Goal: Task Accomplishment & Management: Manage account settings

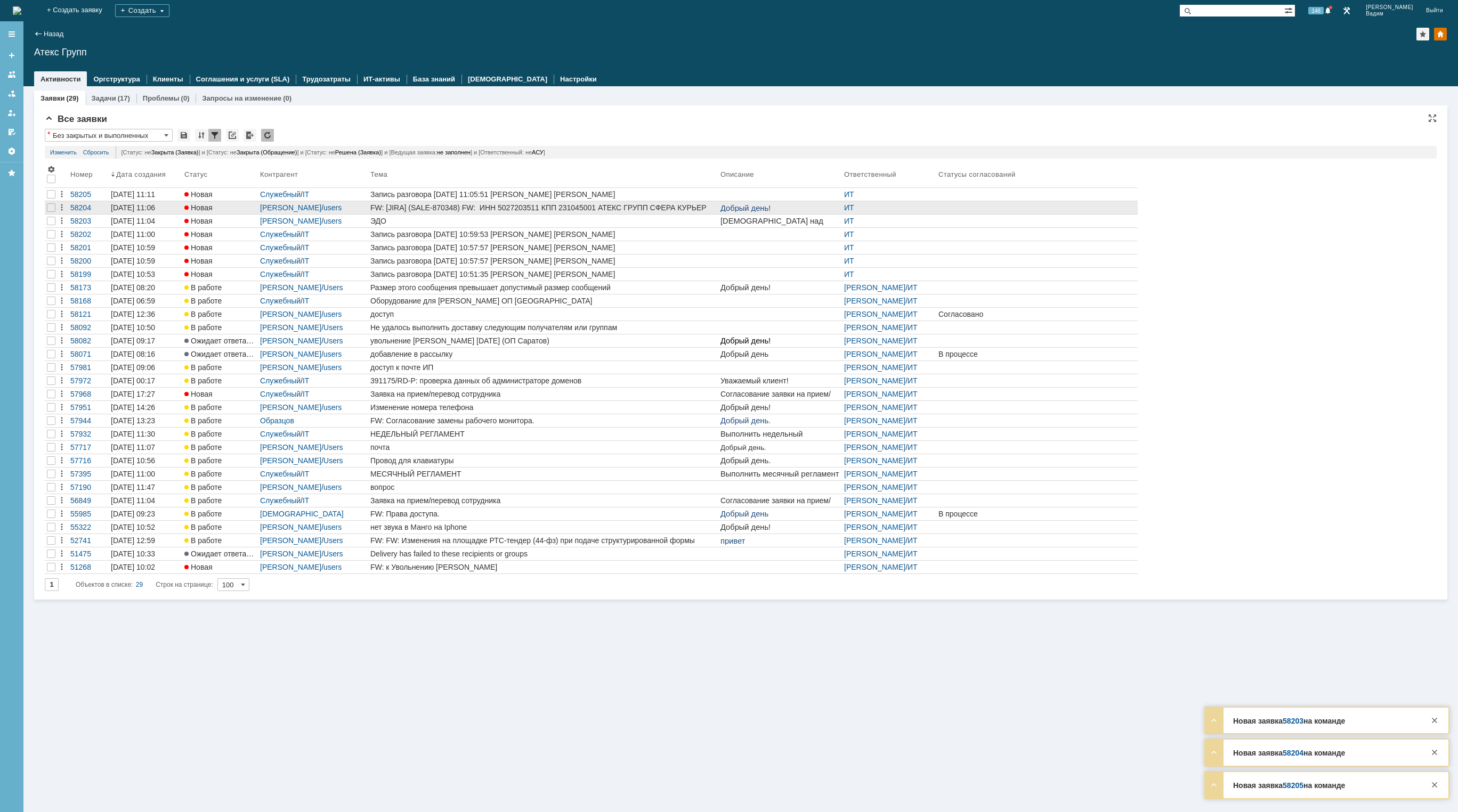
click at [628, 211] on div "FW: [JIRA] (SALE-870348) FW: ИНН 5027203511 КПП 231045001 АТЕКС ГРУПП СФЕРА КУР…" at bounding box center [543, 208] width 346 height 8
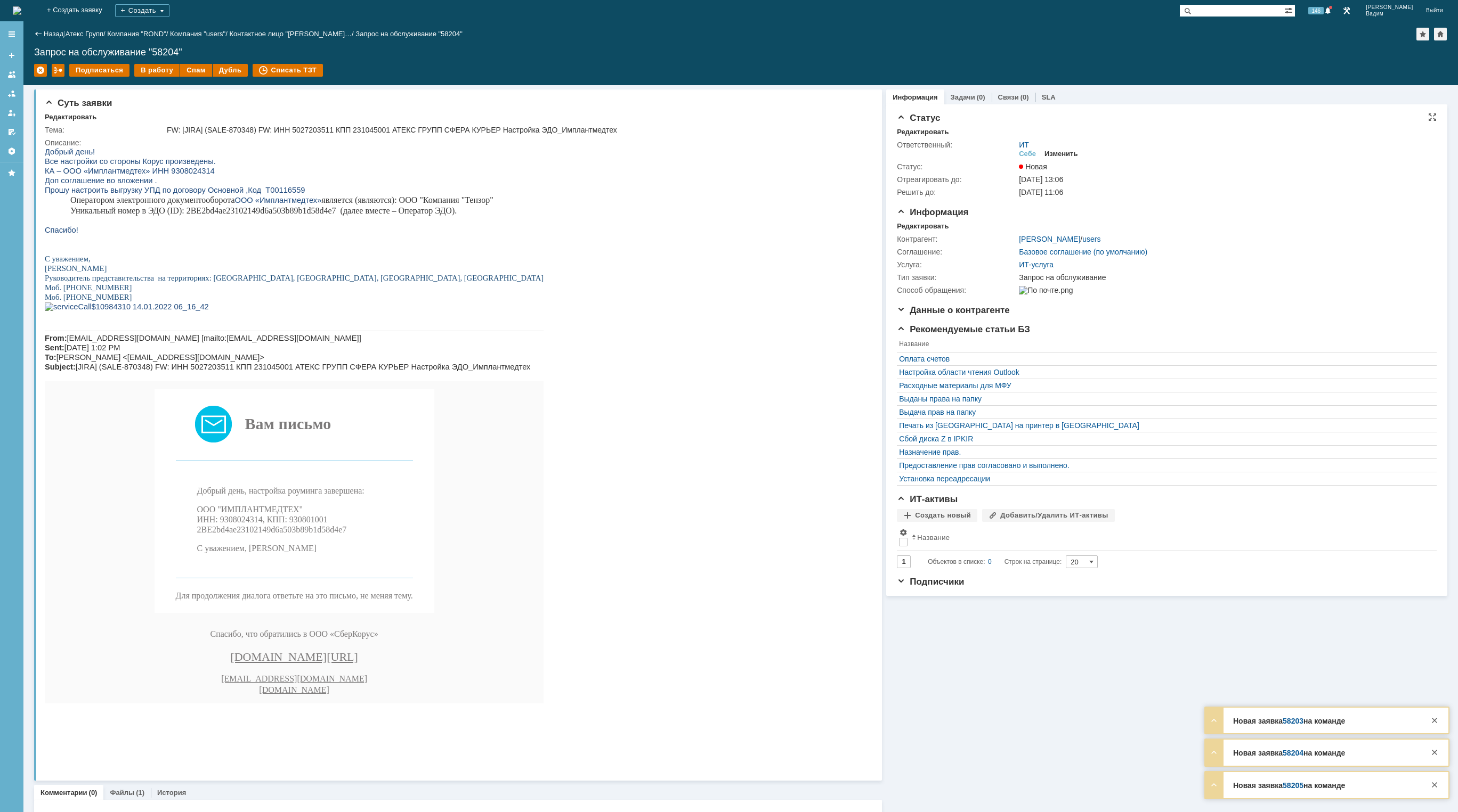
click at [1059, 152] on div "Изменить" at bounding box center [1061, 154] width 34 height 8
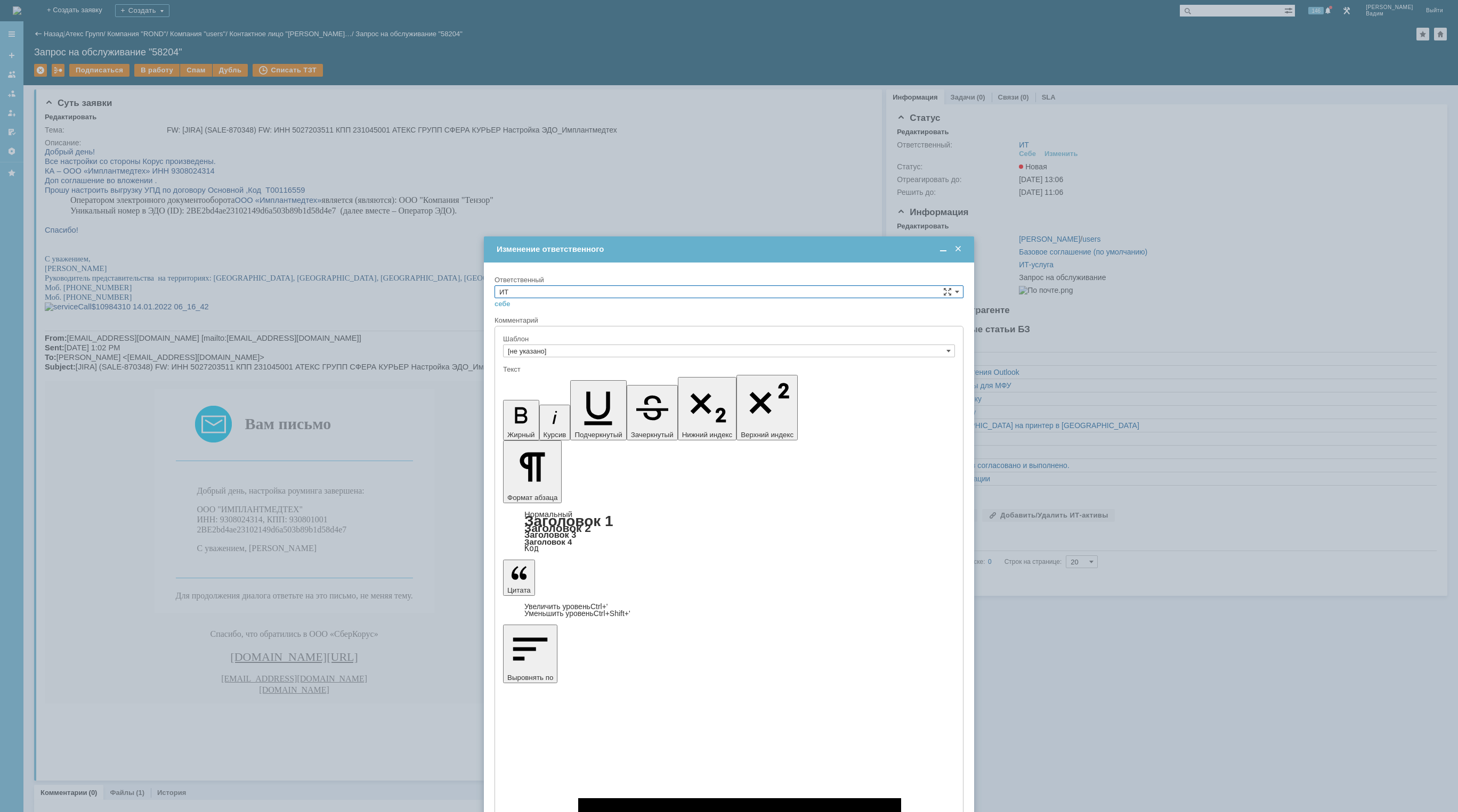
click at [657, 292] on input "ИТ" at bounding box center [728, 292] width 469 height 13
click at [580, 383] on span "АСУ" at bounding box center [728, 380] width 459 height 8
type input "АСУ"
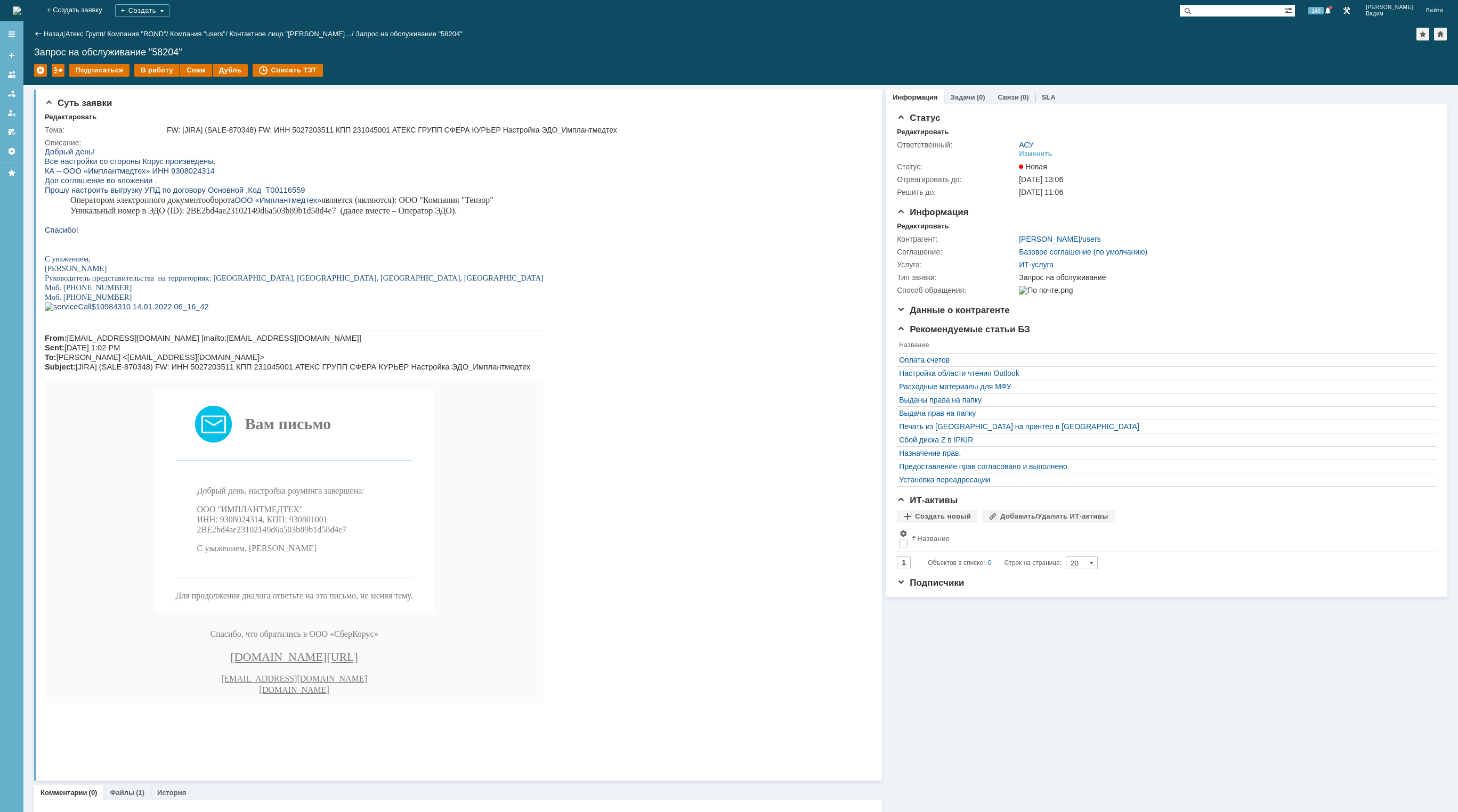
click at [22, 15] on img at bounding box center [17, 11] width 8 height 8
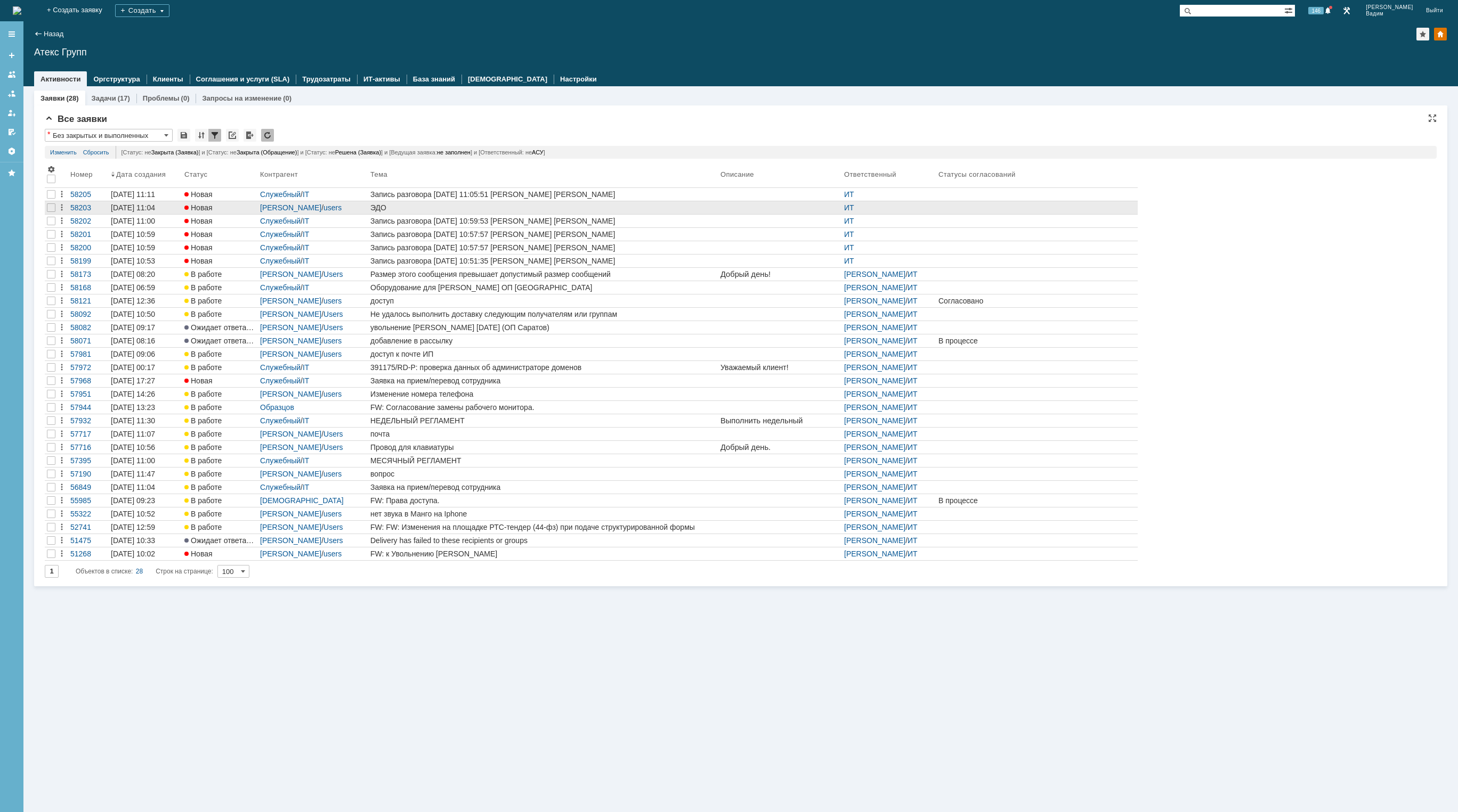
click at [697, 208] on div "ЭДО" at bounding box center [543, 208] width 346 height 8
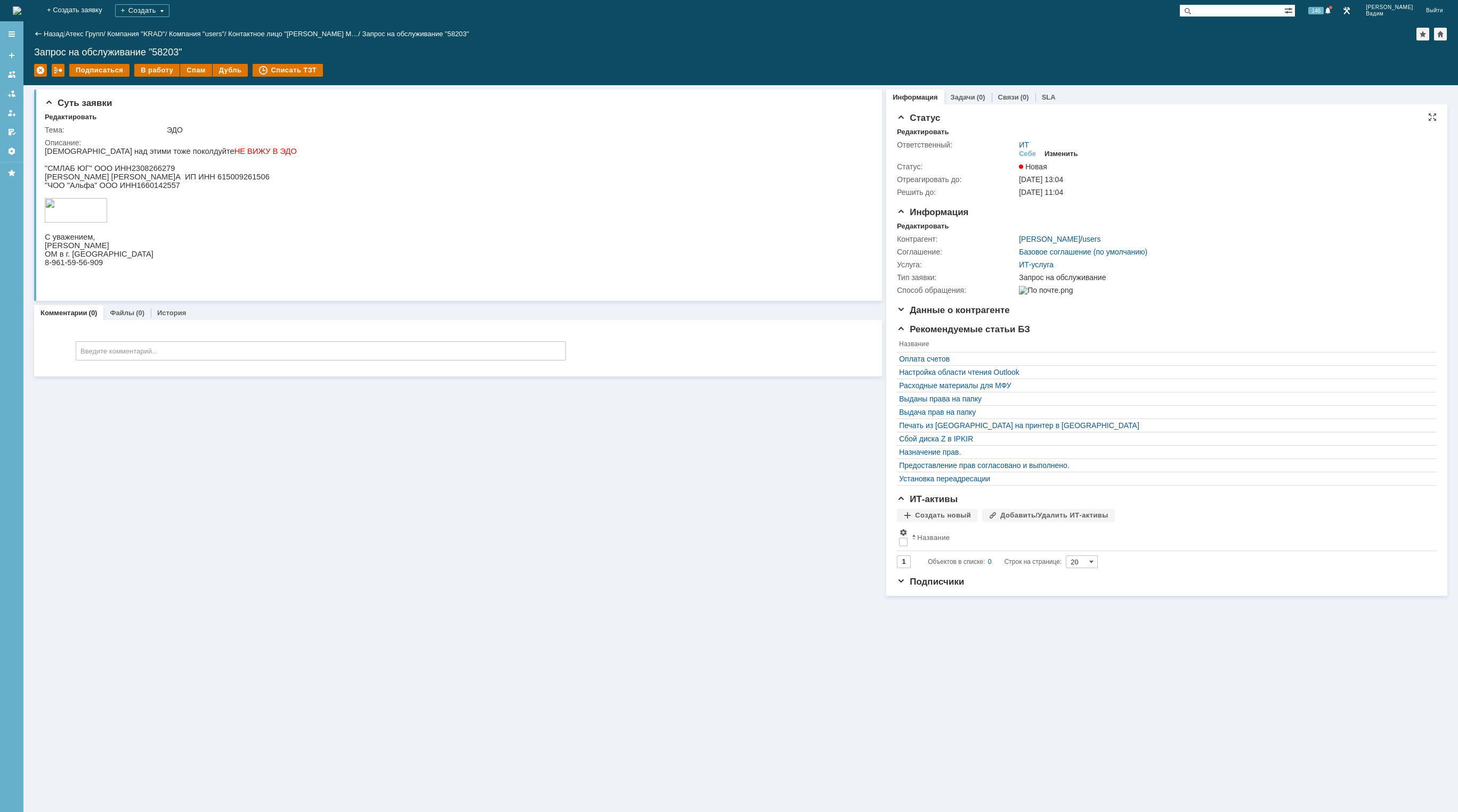
click at [1061, 157] on div "Изменить" at bounding box center [1061, 154] width 34 height 8
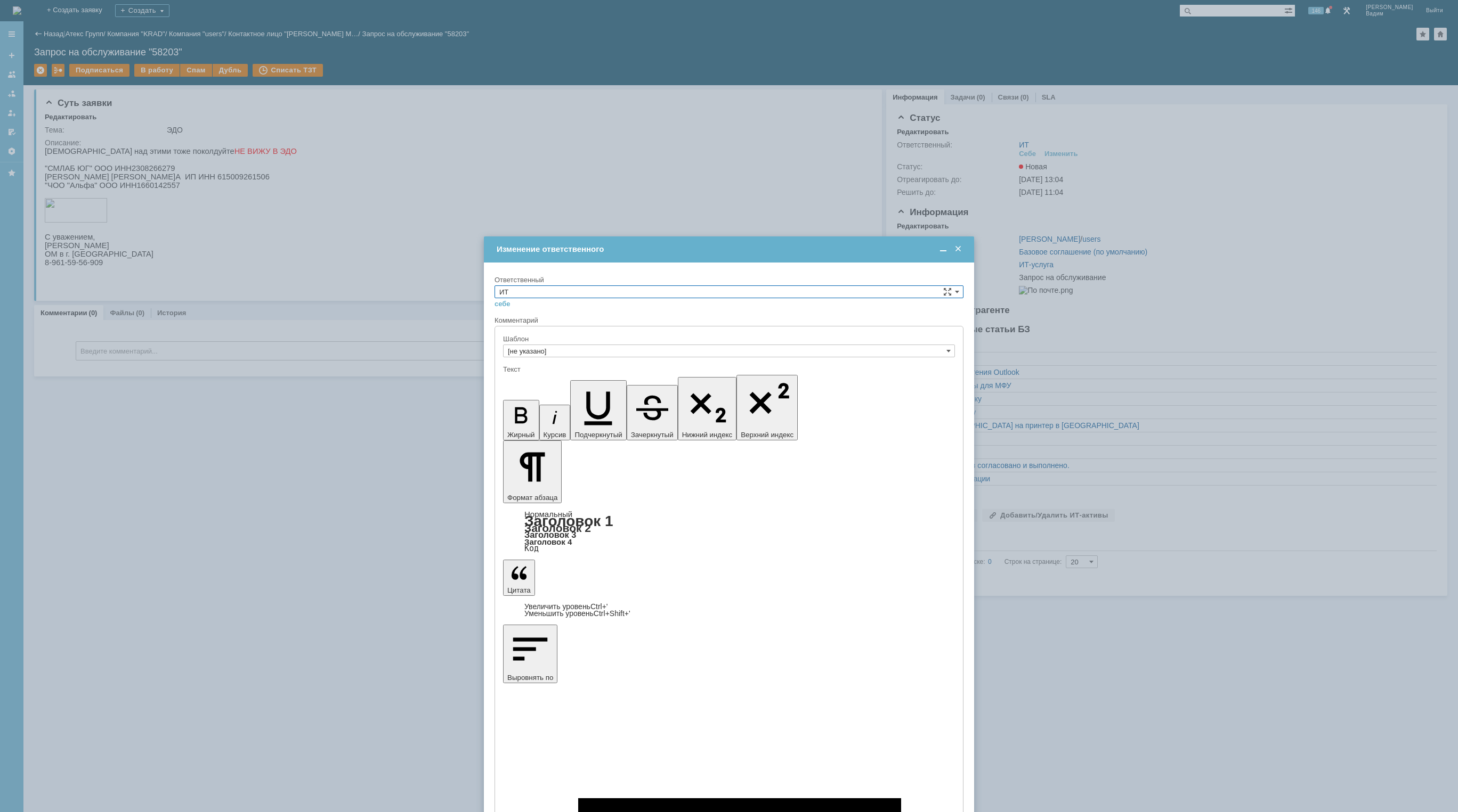
click at [578, 292] on input "ИТ" at bounding box center [728, 292] width 469 height 13
click at [547, 383] on span "АСУ" at bounding box center [728, 380] width 459 height 8
type input "АСУ"
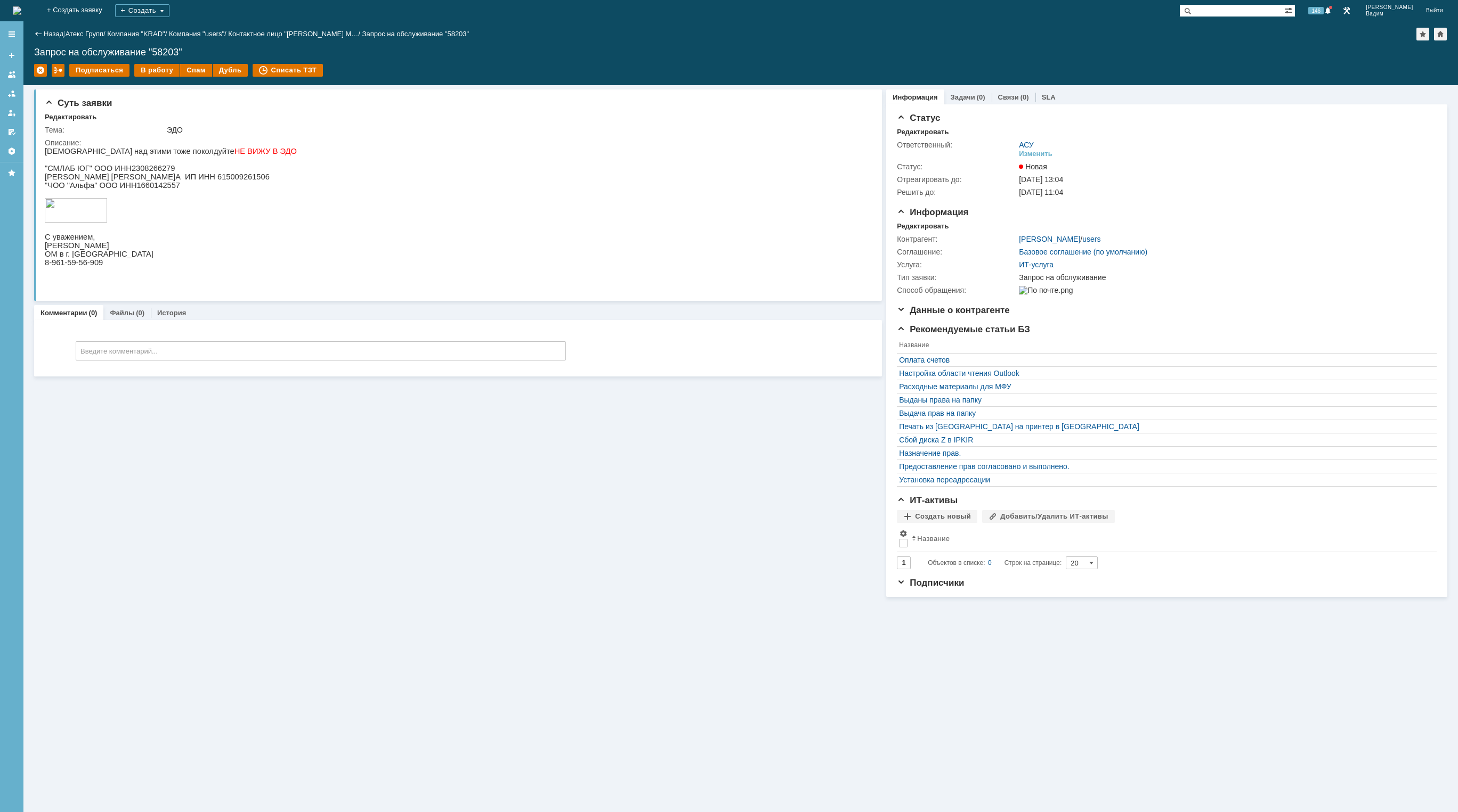
click at [22, 13] on img at bounding box center [17, 11] width 8 height 8
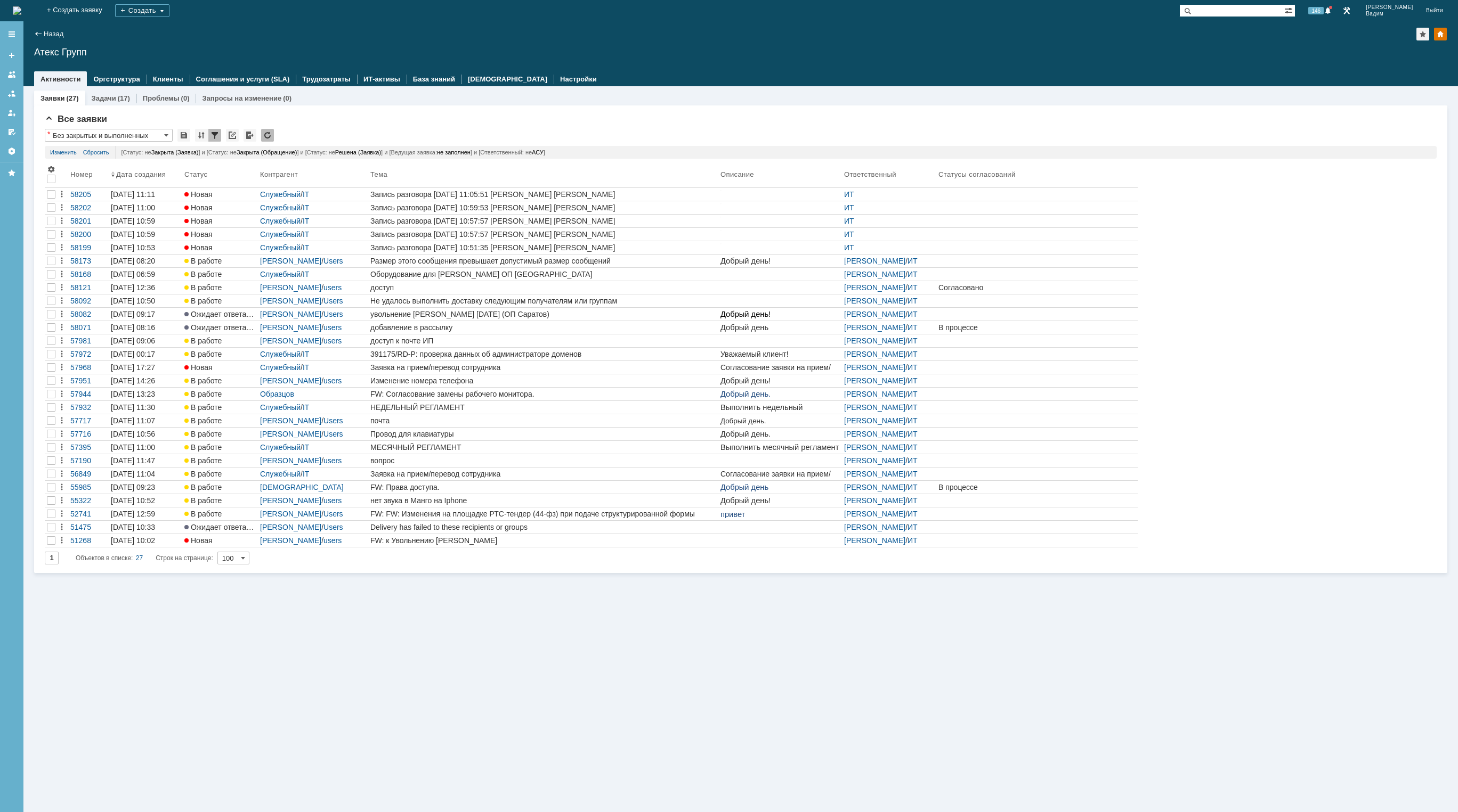
click at [22, 12] on img at bounding box center [17, 11] width 8 height 8
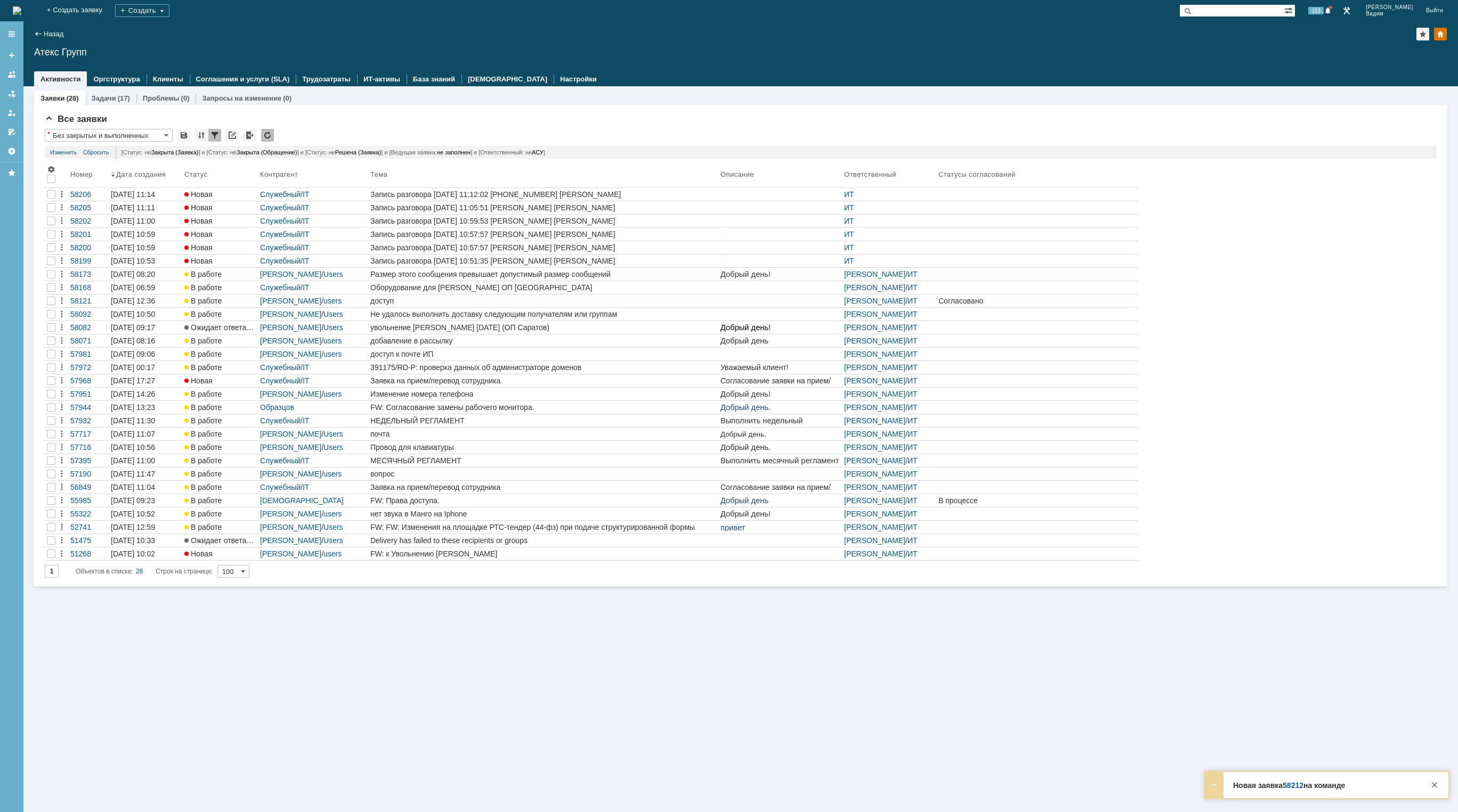
click at [22, 7] on img at bounding box center [17, 11] width 8 height 8
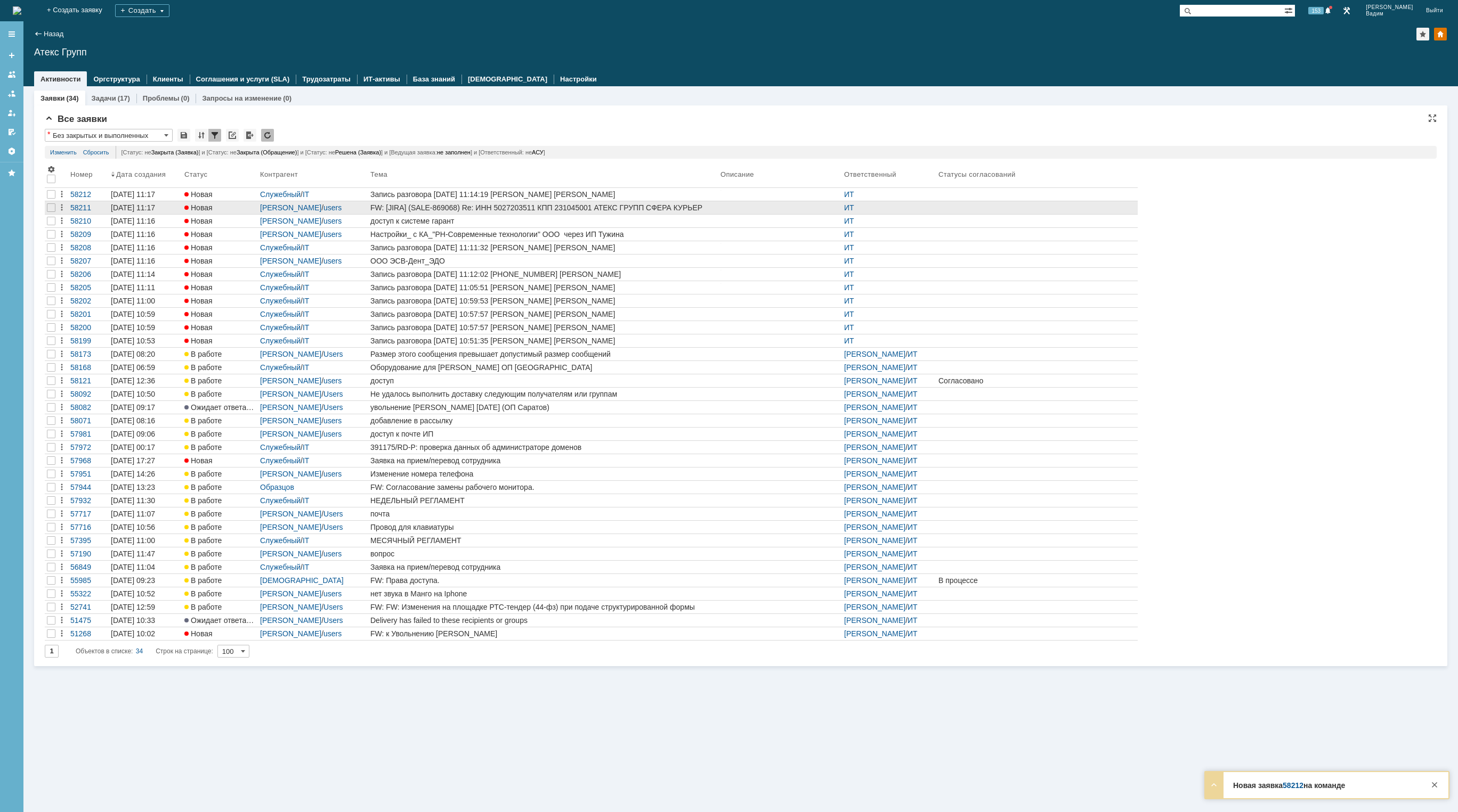
click at [702, 209] on div "FW: [JIRA] (SALE-869068) Re: ИНН 5027203511 КПП 231045001 АТЕКС ГРУПП СФЕРА КУР…" at bounding box center [543, 208] width 346 height 8
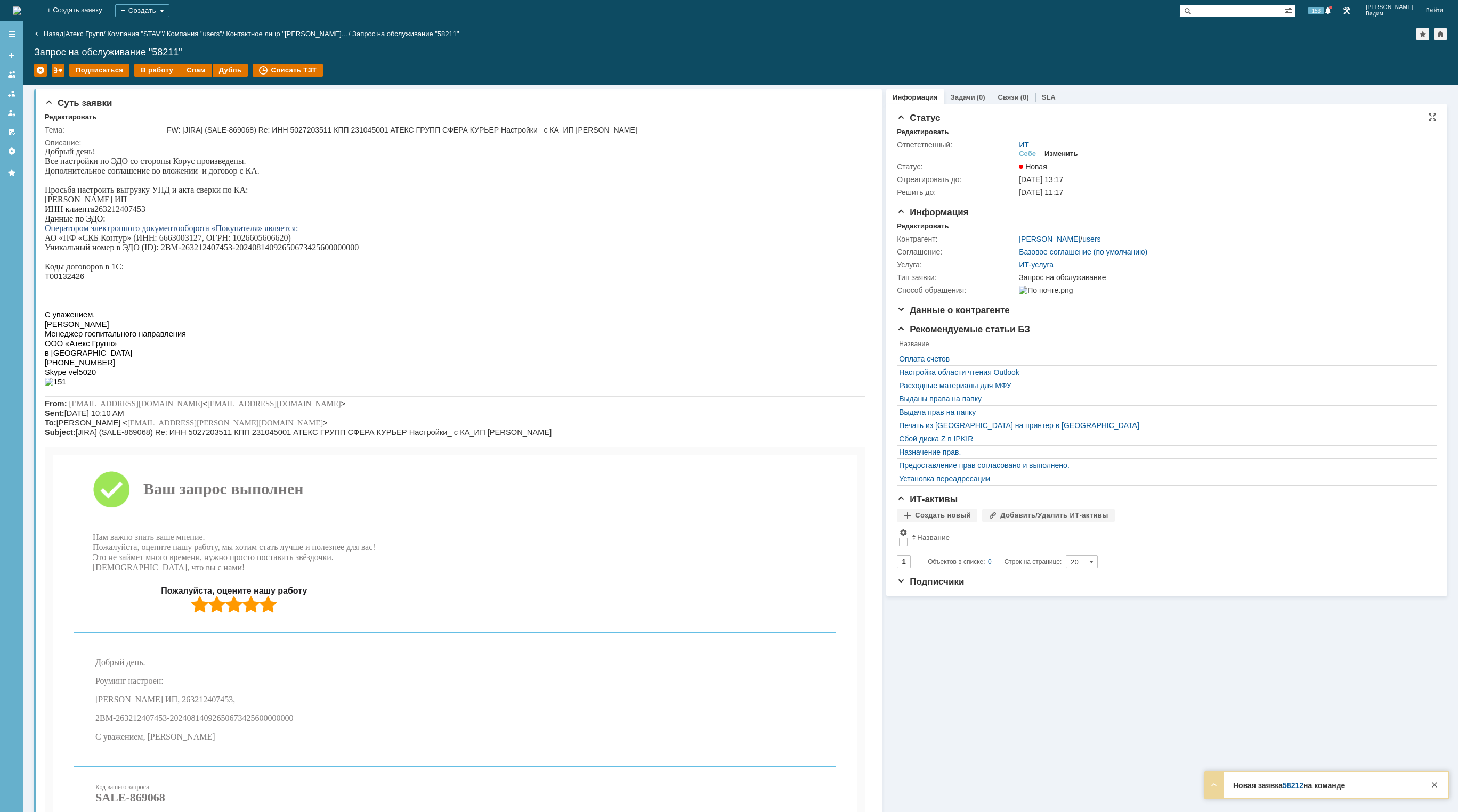
click at [1049, 153] on div "Изменить" at bounding box center [1061, 154] width 34 height 8
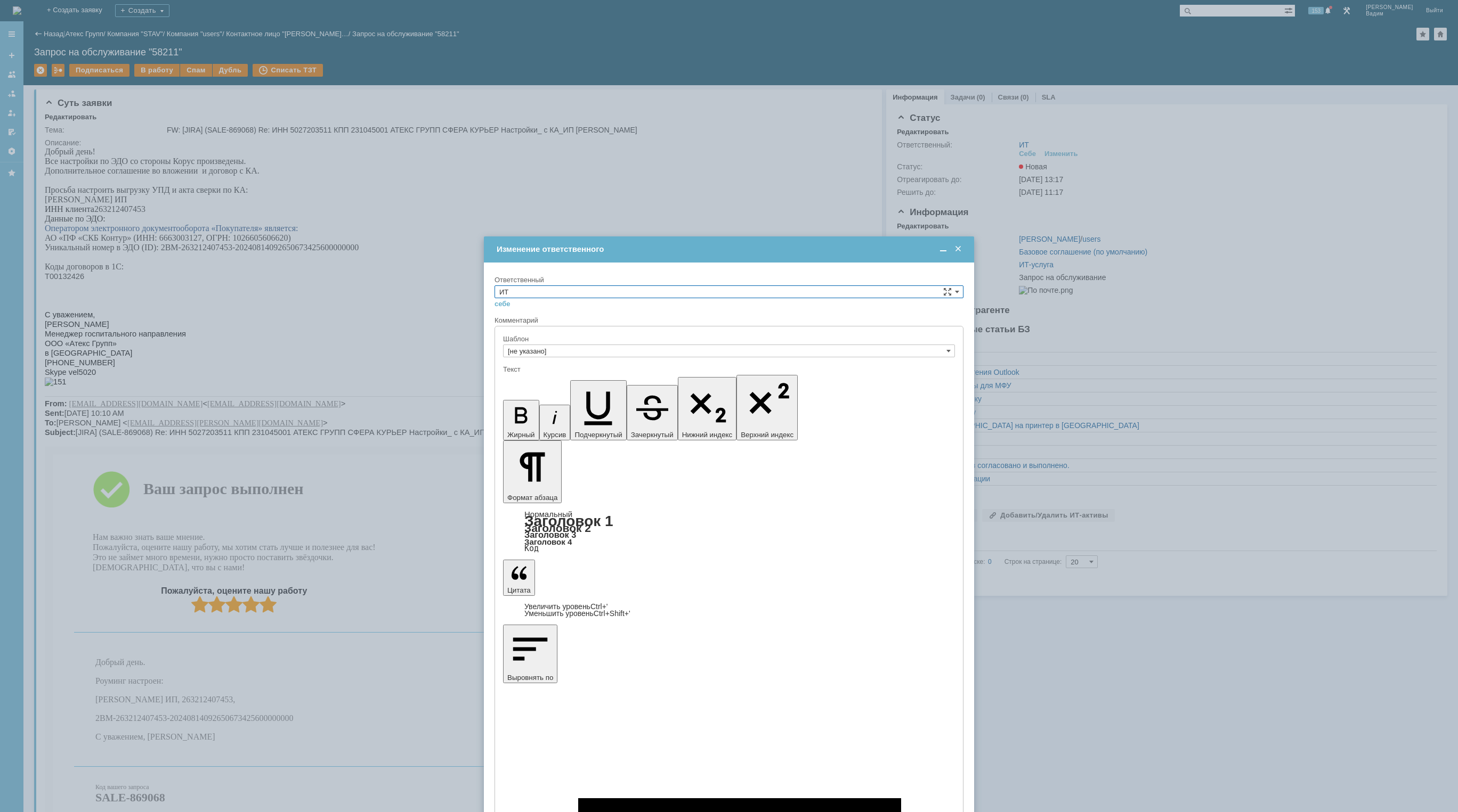
click at [764, 289] on input "ИТ" at bounding box center [728, 292] width 469 height 13
click at [598, 375] on div "АСУ" at bounding box center [728, 380] width 468 height 12
type input "АСУ"
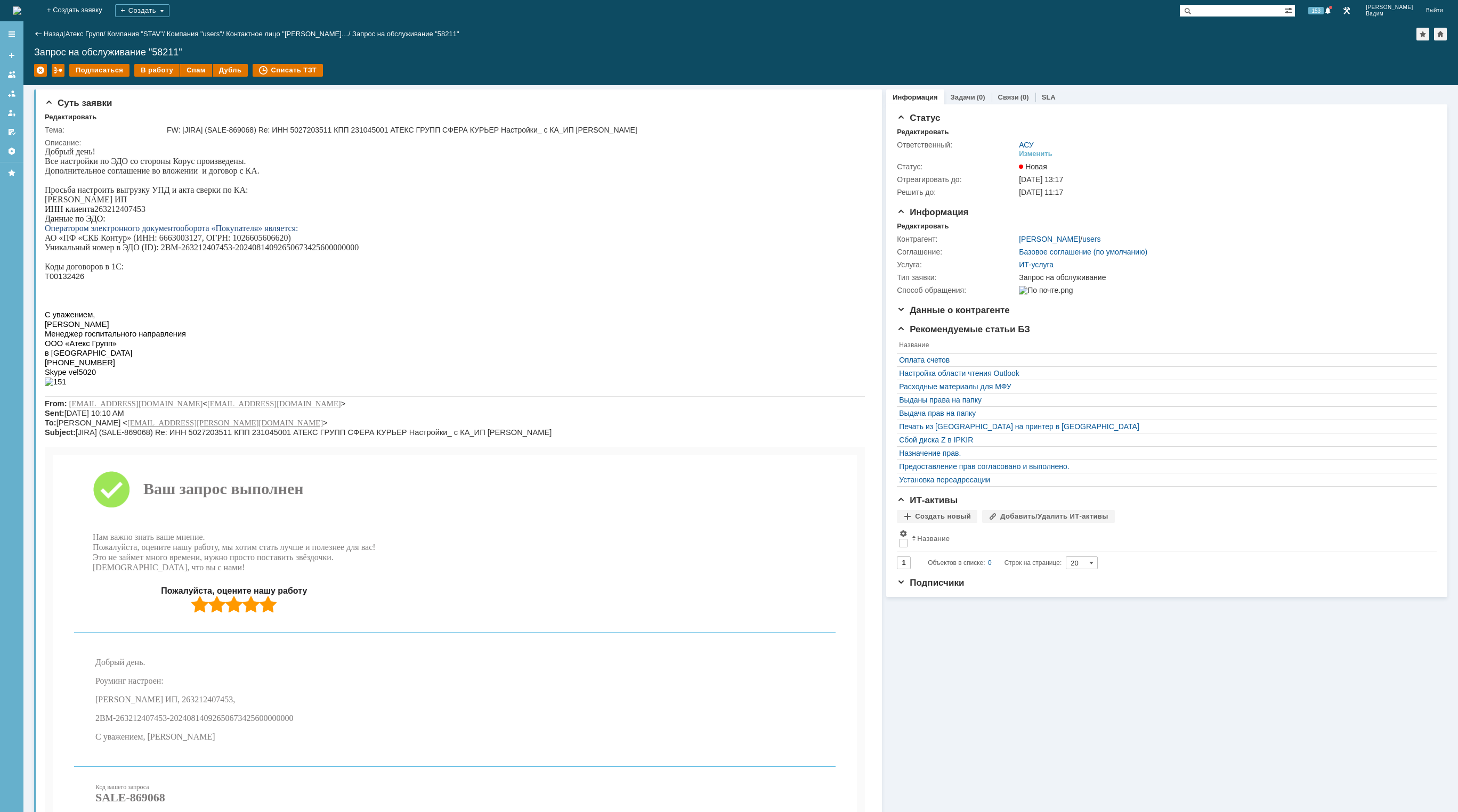
click at [22, 13] on img at bounding box center [17, 11] width 8 height 8
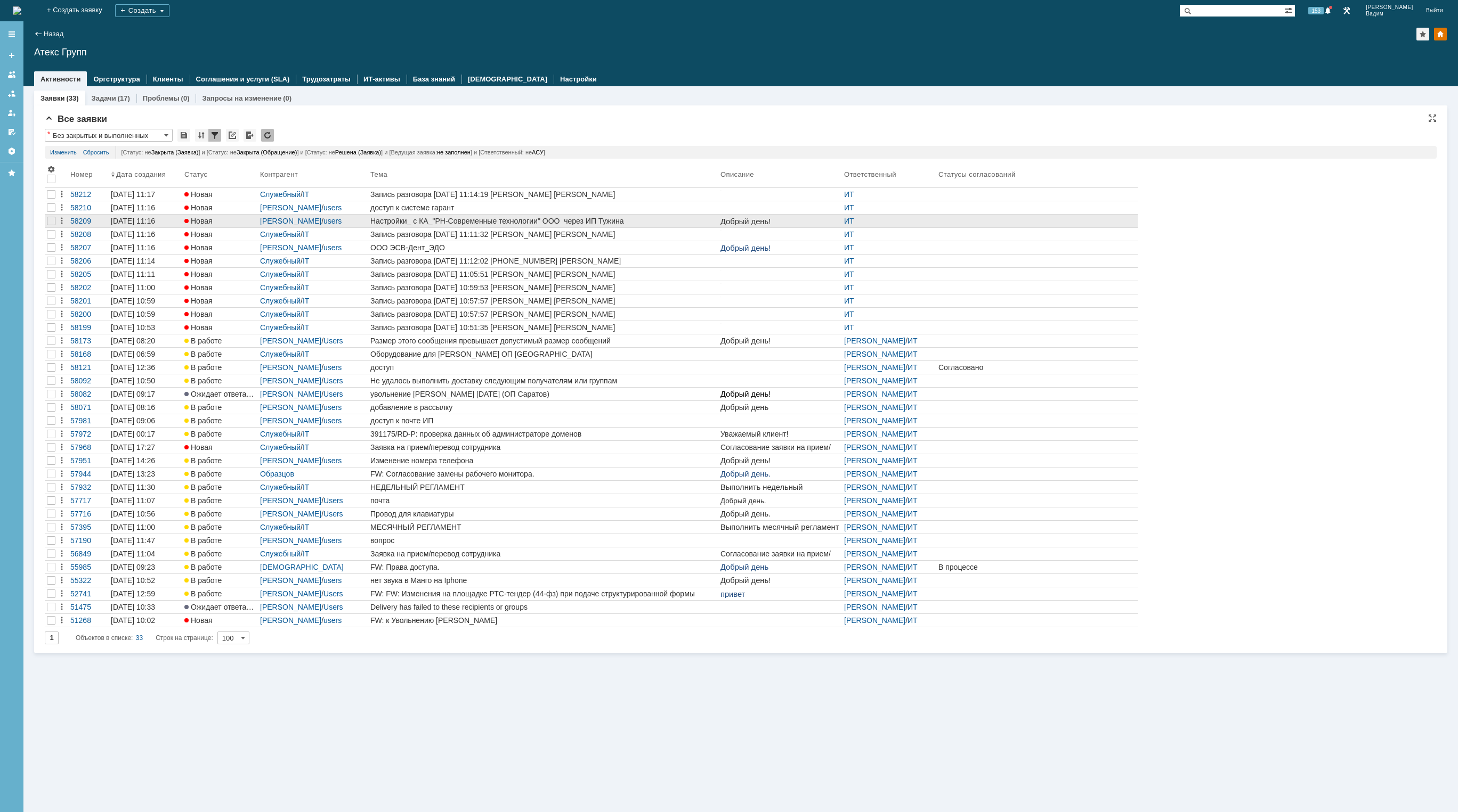
click at [671, 224] on div "Настройки_ с КА_"РН-Современные технологии" ООО через ИП Тужина" at bounding box center [543, 221] width 346 height 8
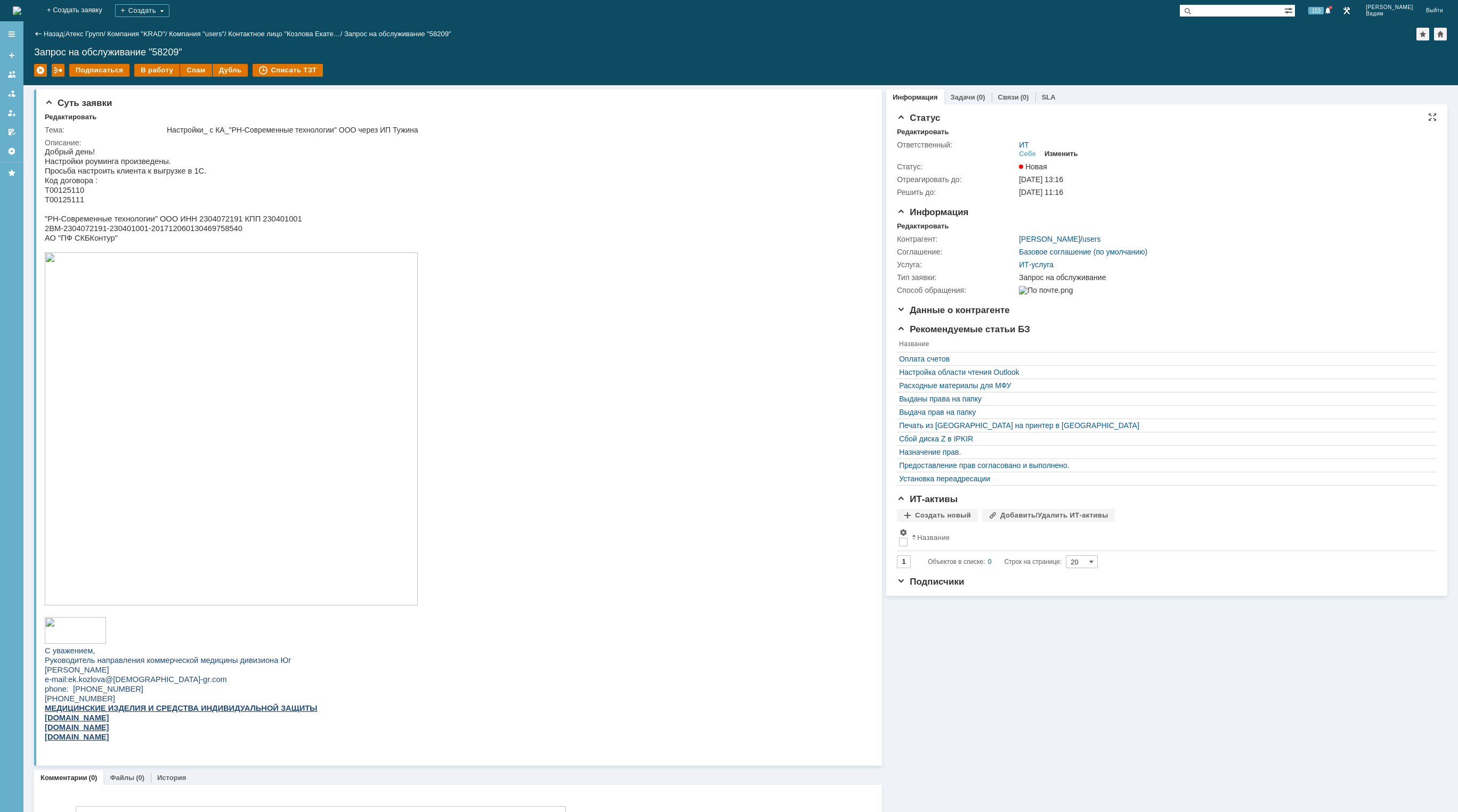
click at [1060, 153] on div "Изменить" at bounding box center [1061, 154] width 34 height 8
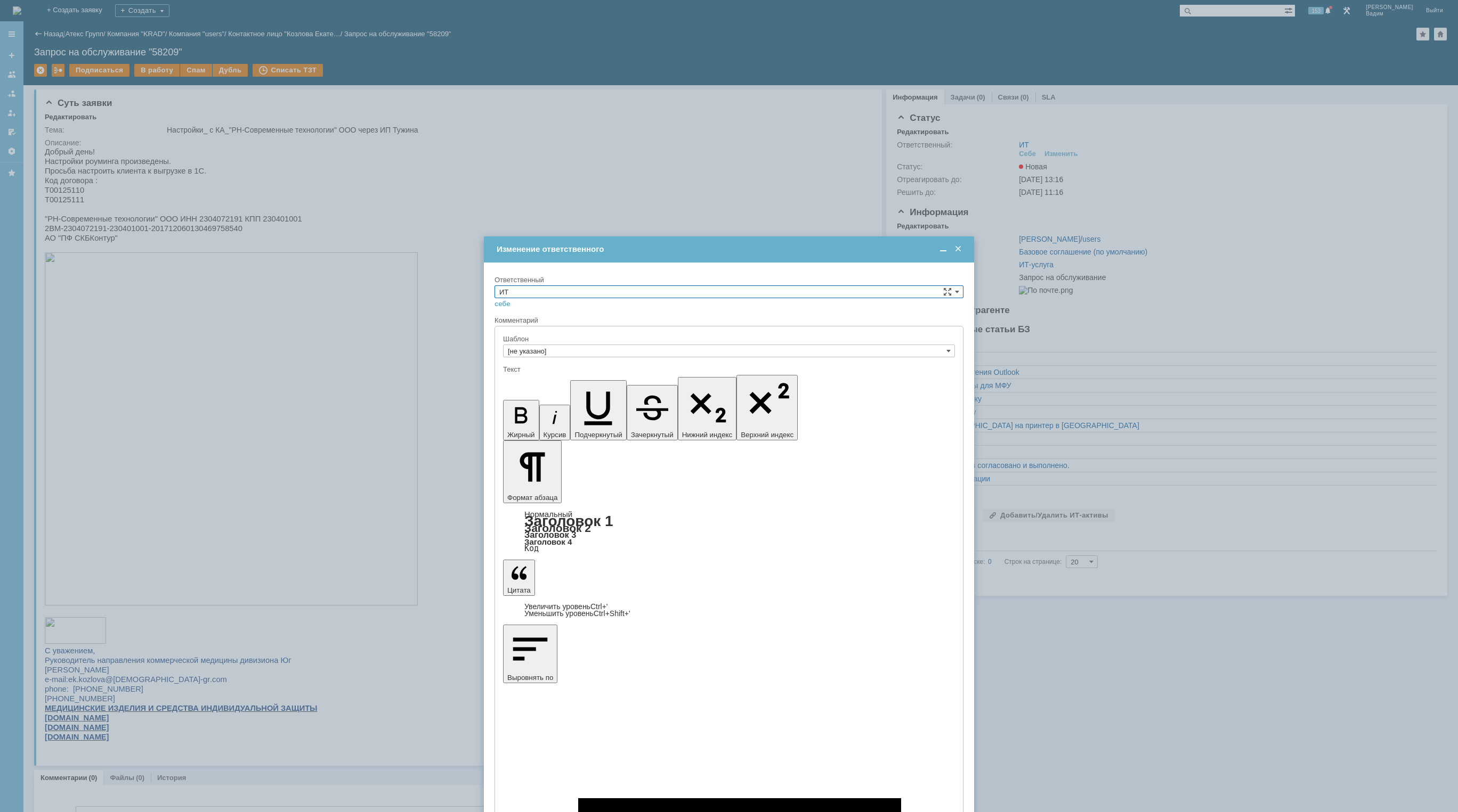
click at [799, 289] on input "ИТ" at bounding box center [728, 292] width 469 height 13
click at [621, 381] on span "АСУ" at bounding box center [728, 380] width 459 height 8
type input "АСУ"
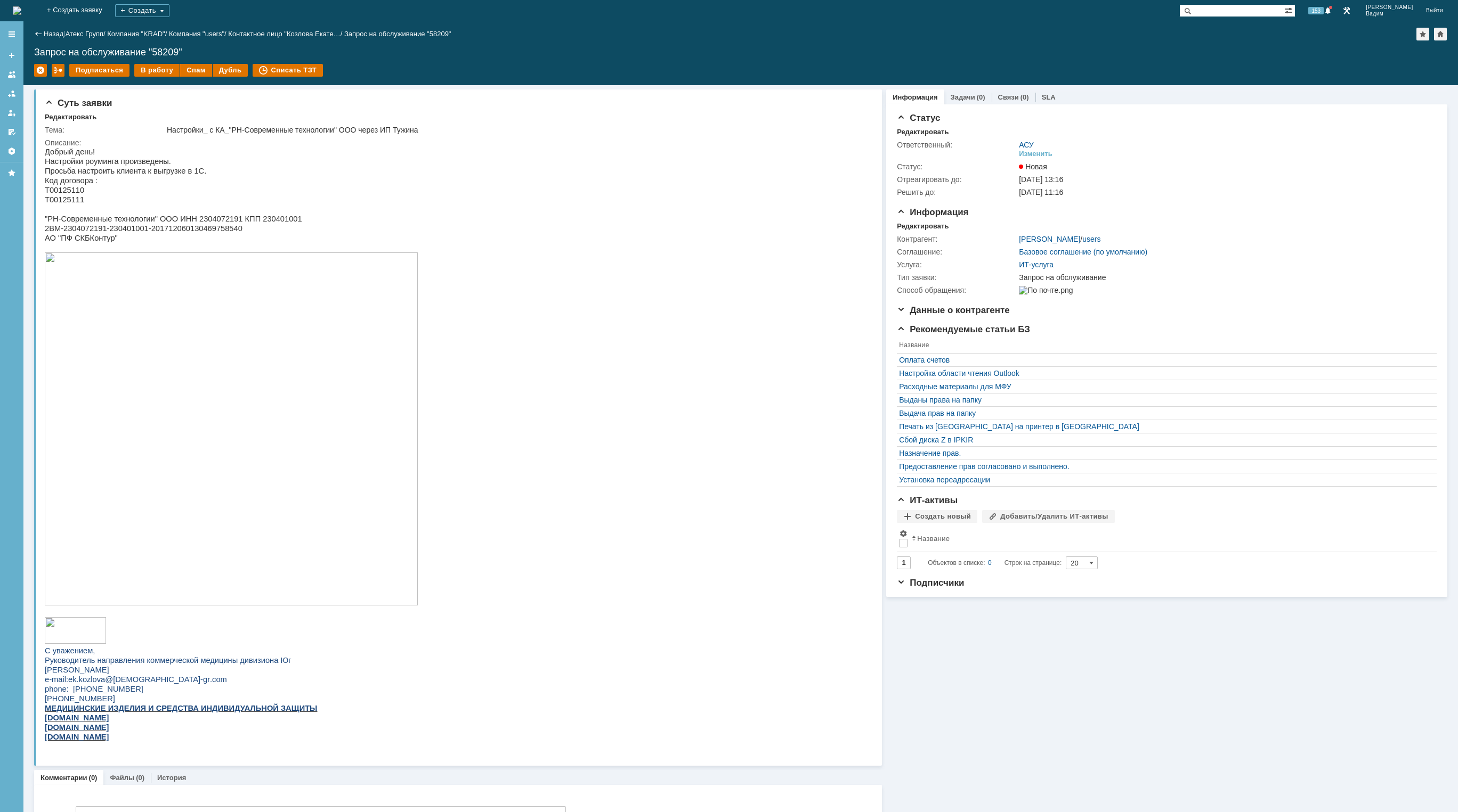
click at [22, 10] on img at bounding box center [17, 11] width 8 height 8
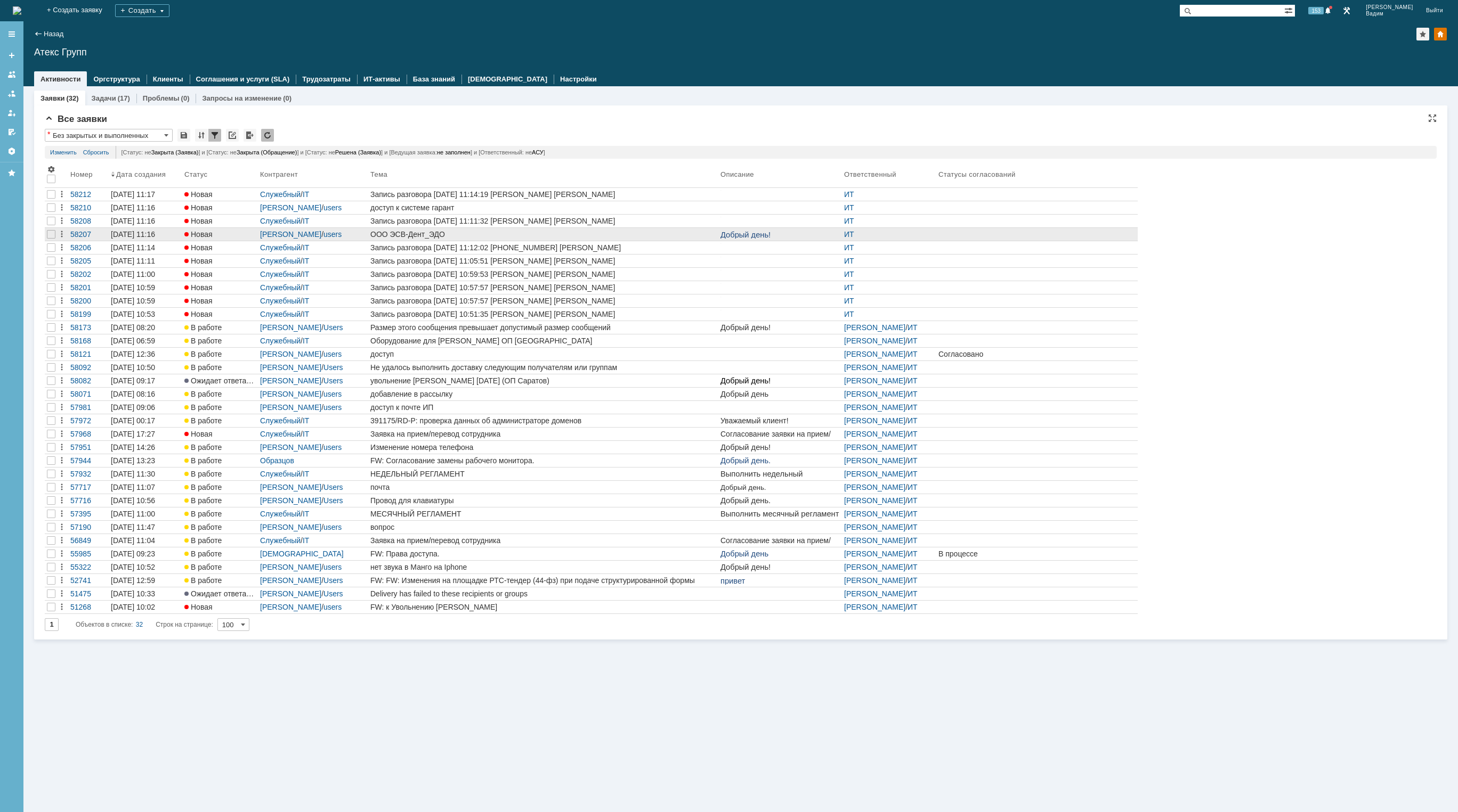
click at [470, 237] on div "ООО ЭСВ-Дент_ЭДО" at bounding box center [543, 234] width 346 height 8
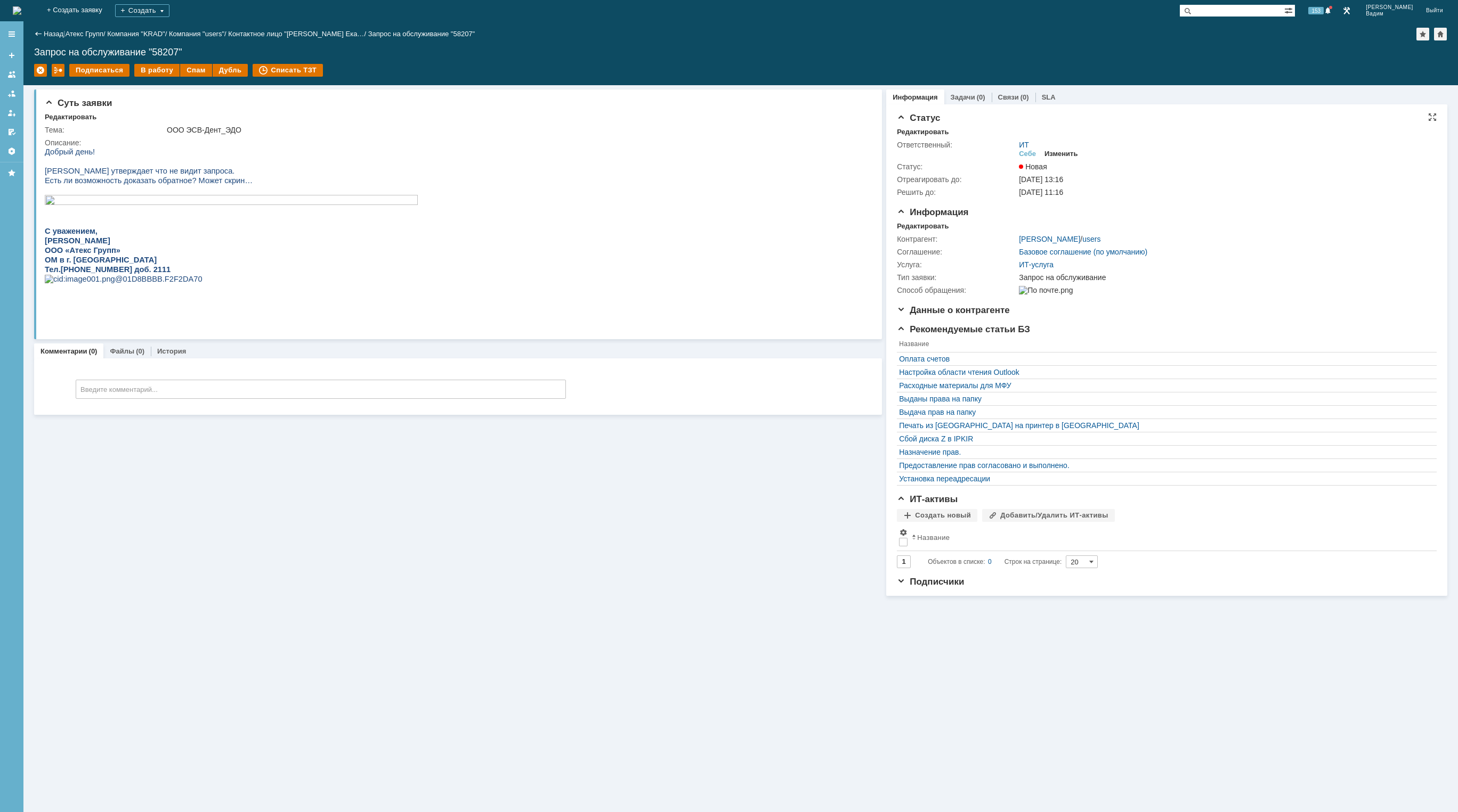
click at [1070, 152] on div "Изменить" at bounding box center [1061, 154] width 34 height 8
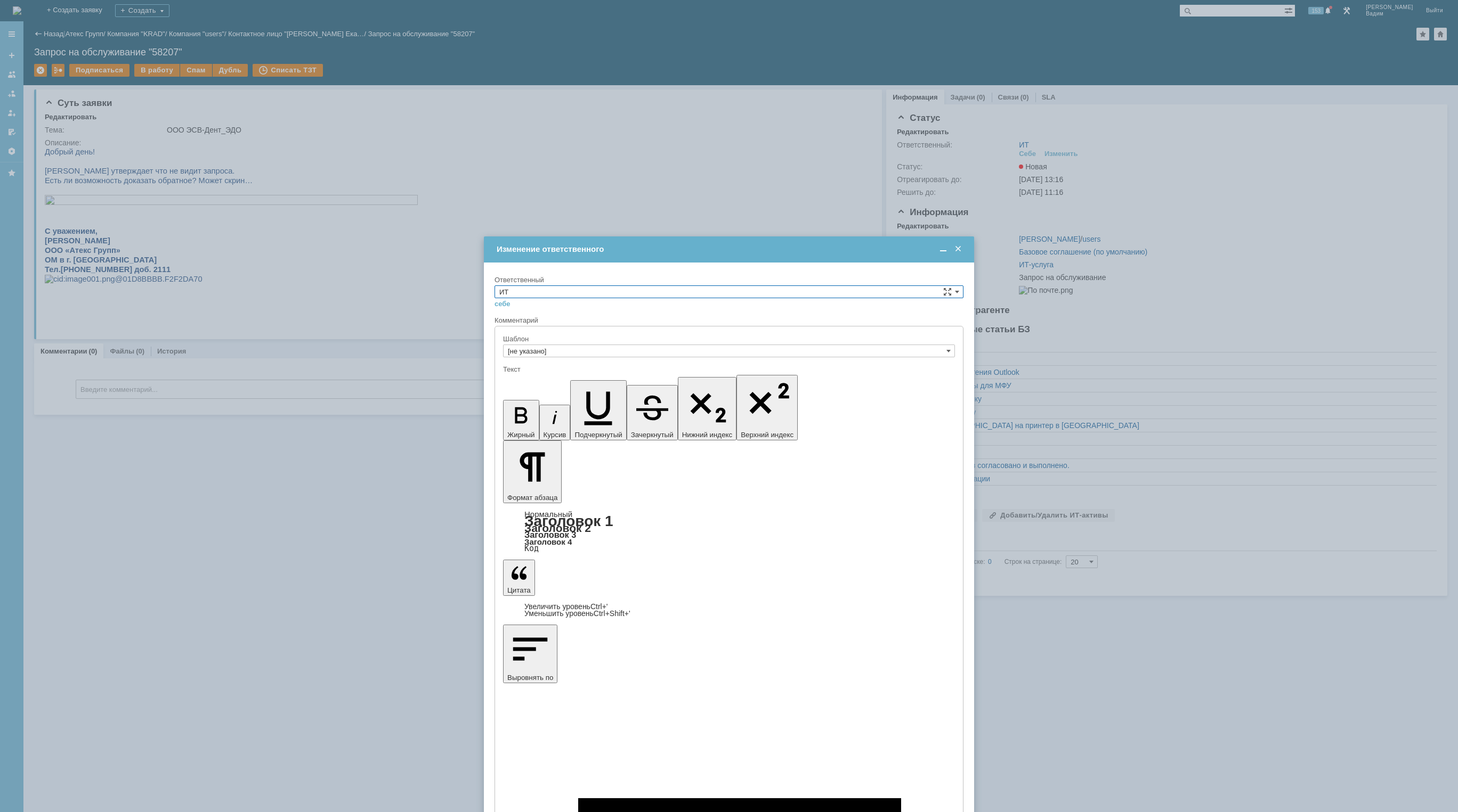
click at [724, 285] on div "Ответственный" at bounding box center [728, 280] width 469 height 10
click at [607, 289] on input "ИТ" at bounding box center [728, 292] width 469 height 13
click at [559, 380] on span "АСУ" at bounding box center [728, 380] width 459 height 8
type input "АСУ"
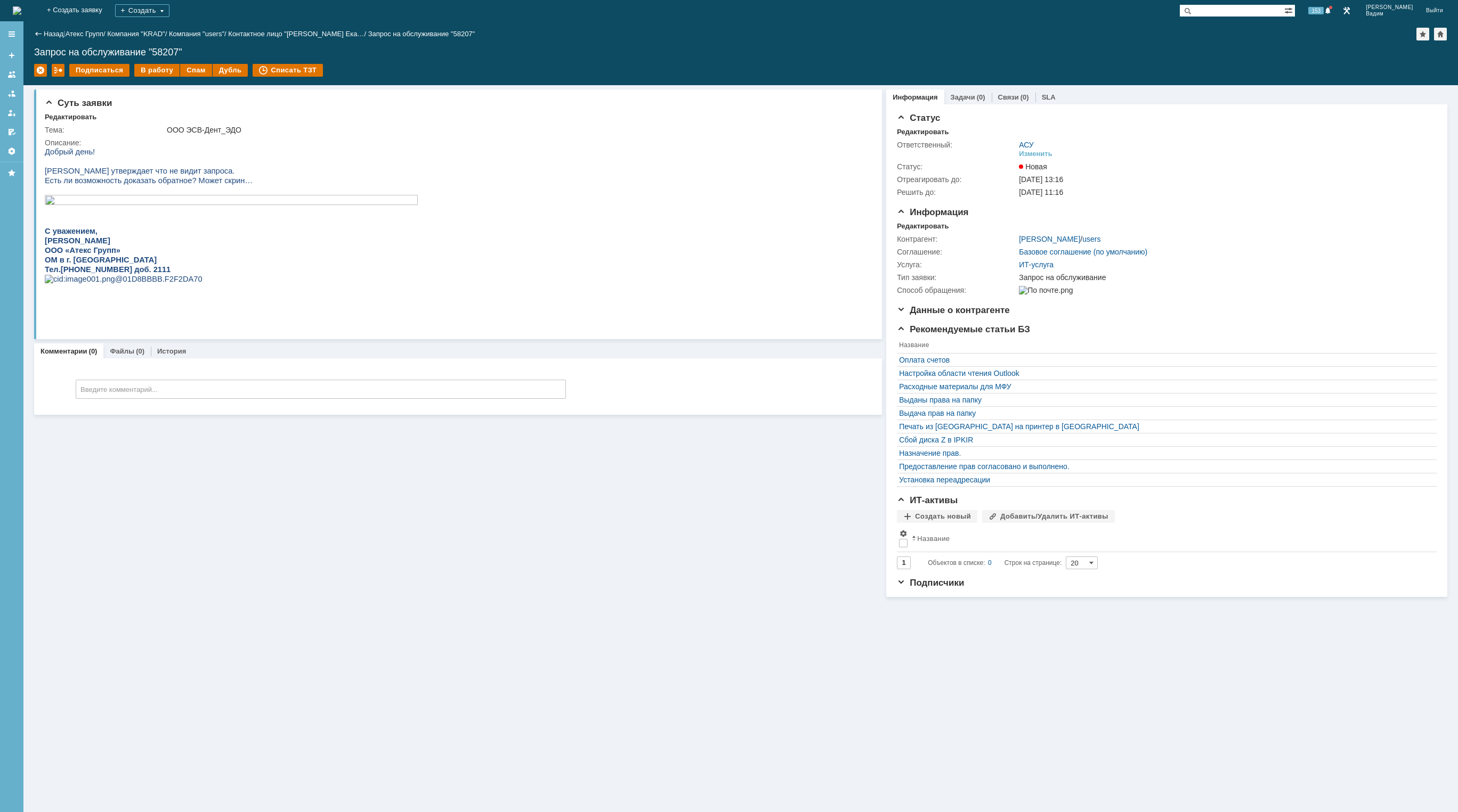
click at [22, 9] on img at bounding box center [17, 11] width 8 height 8
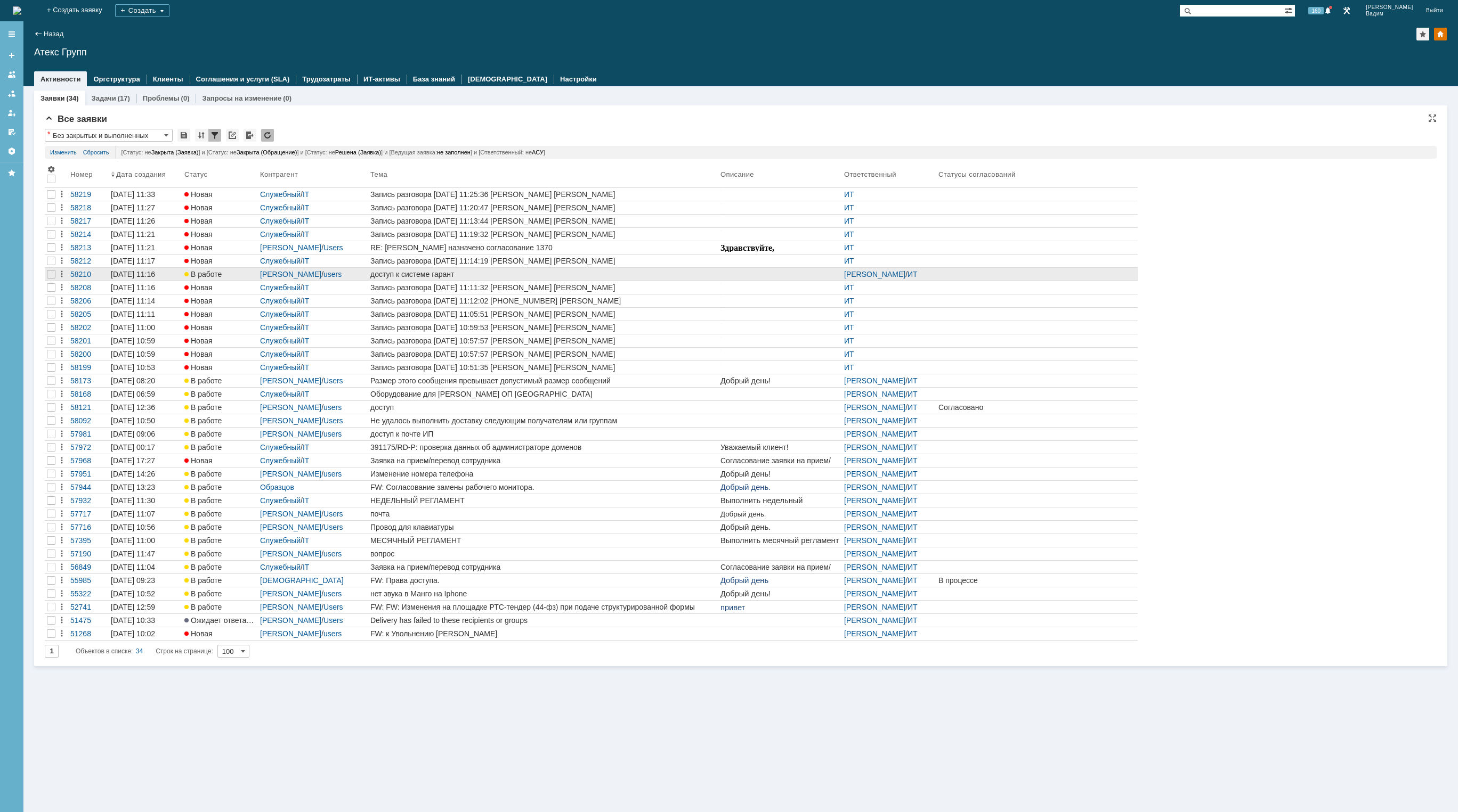
click at [459, 272] on div "доступ к системе гарант" at bounding box center [543, 274] width 346 height 8
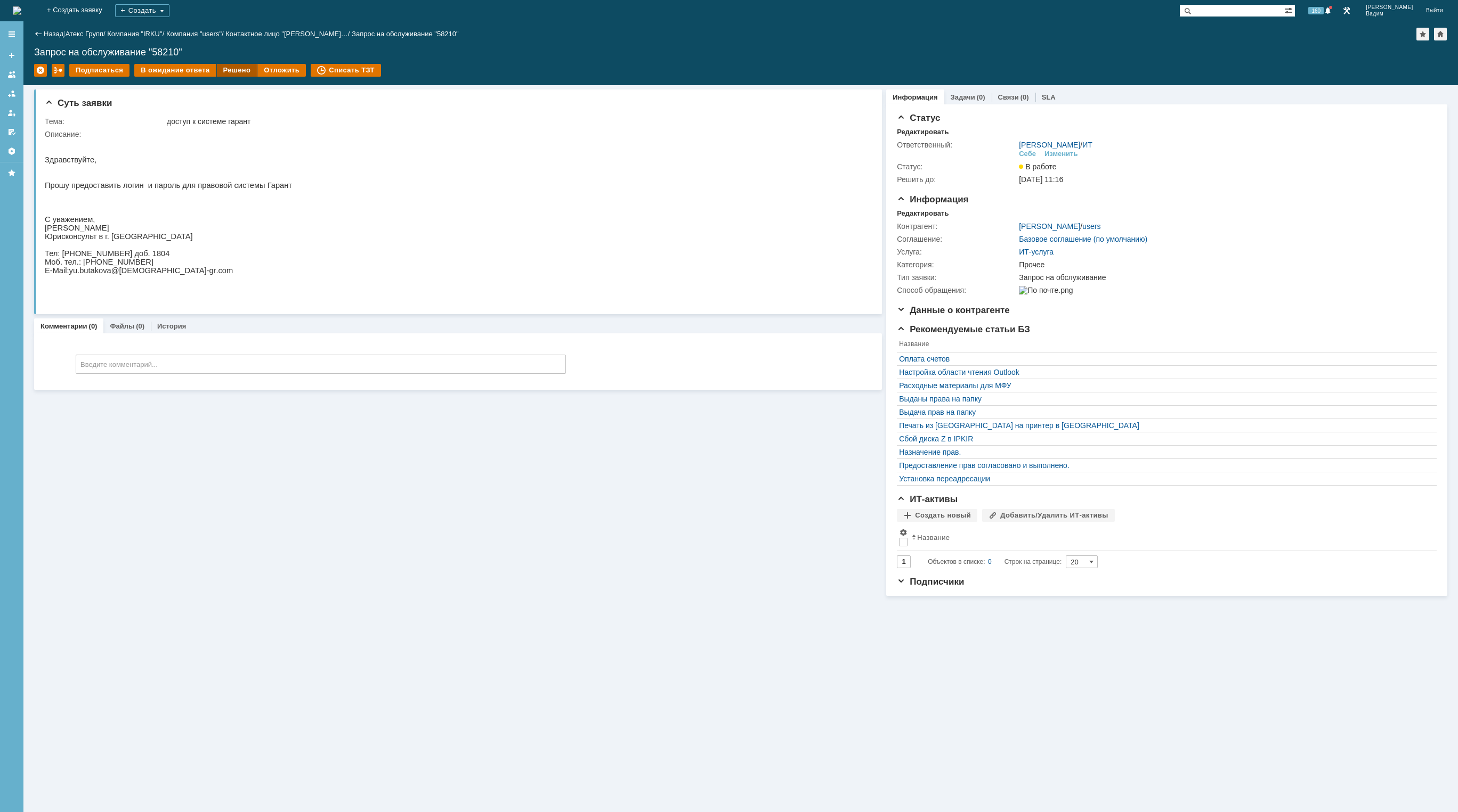
click at [224, 69] on div "Решено" at bounding box center [237, 70] width 41 height 13
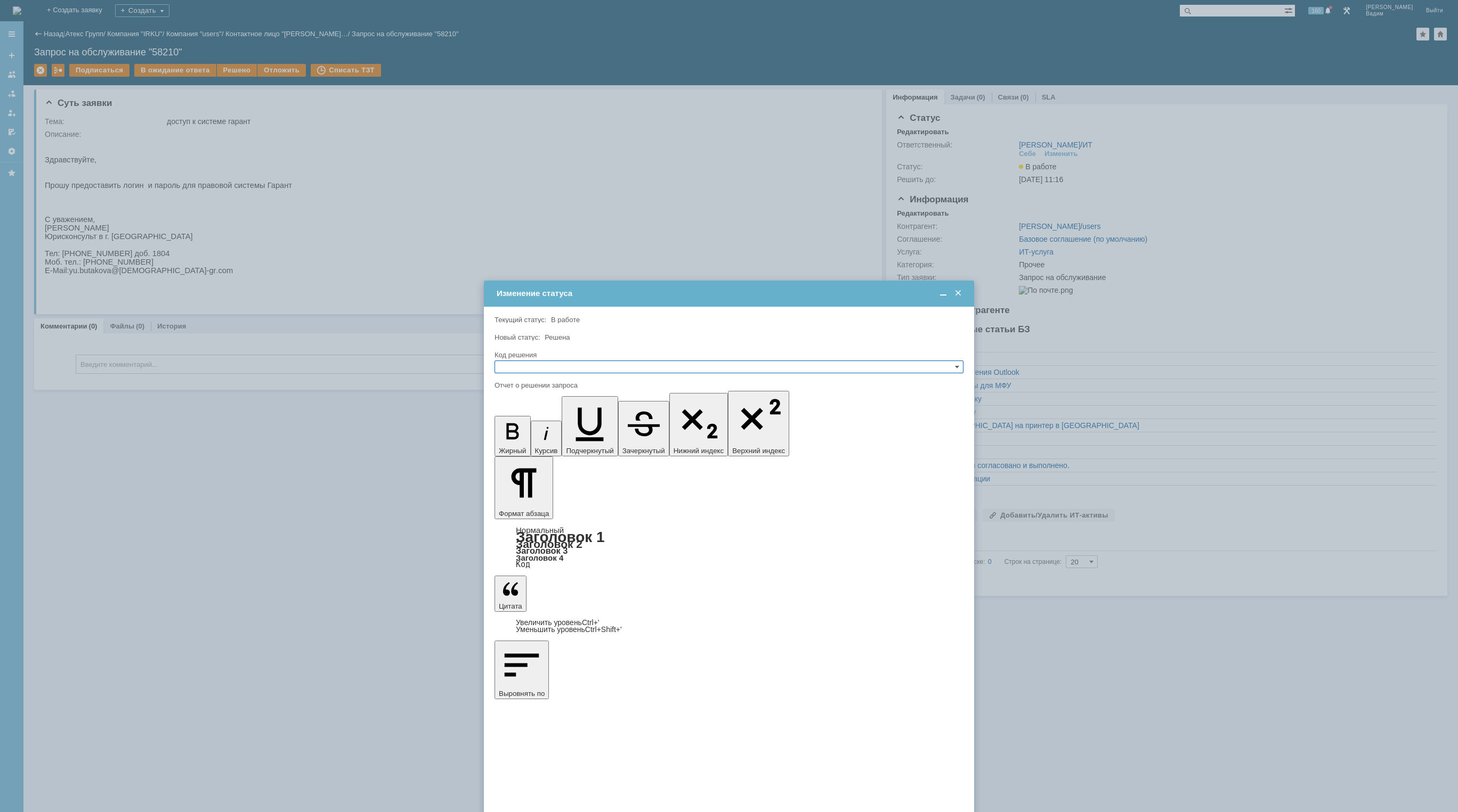
click at [550, 365] on input "text" at bounding box center [728, 366] width 469 height 13
click at [552, 417] on span "Решено" at bounding box center [728, 418] width 459 height 8
type input "Решено"
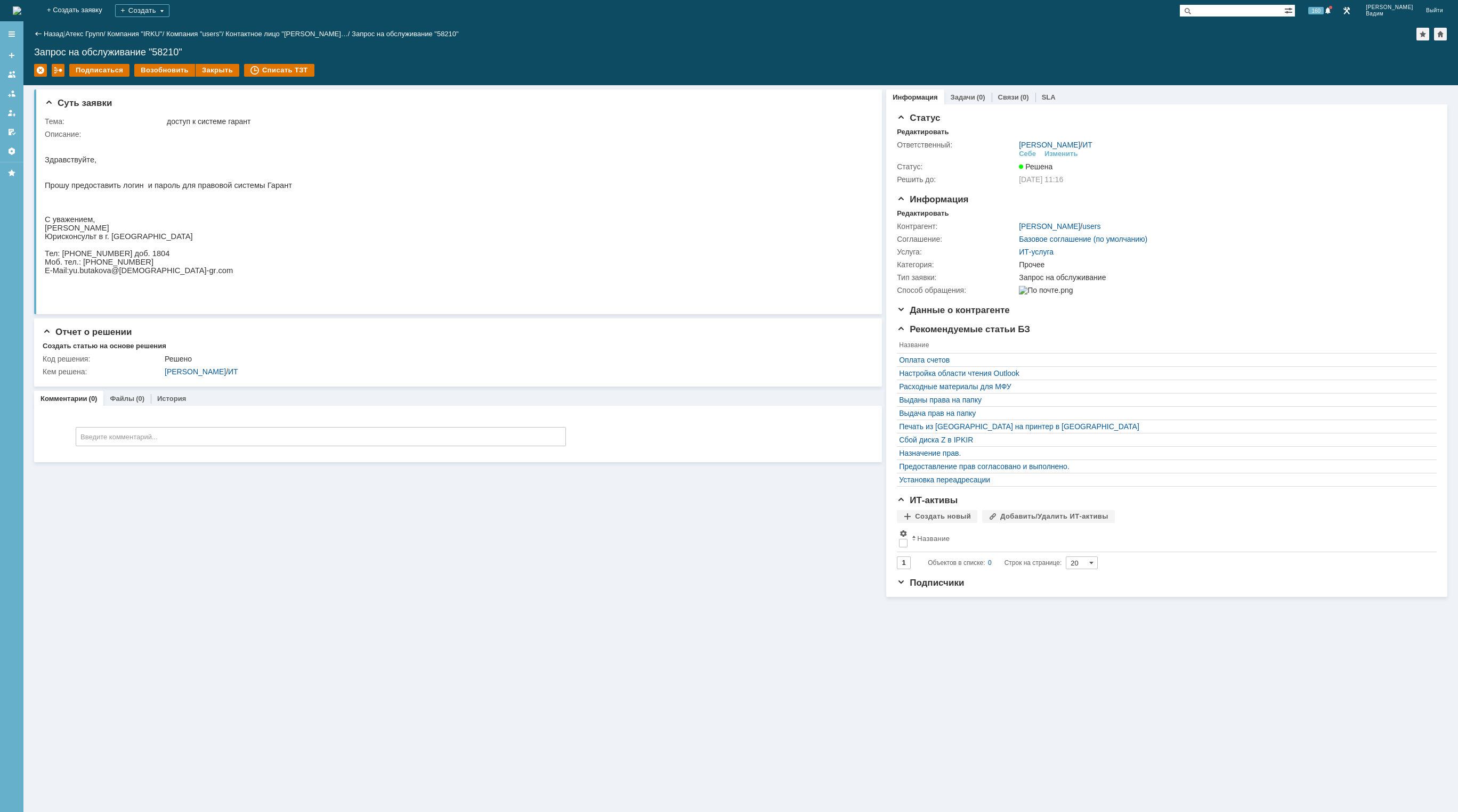
click at [22, 15] on img at bounding box center [17, 11] width 8 height 8
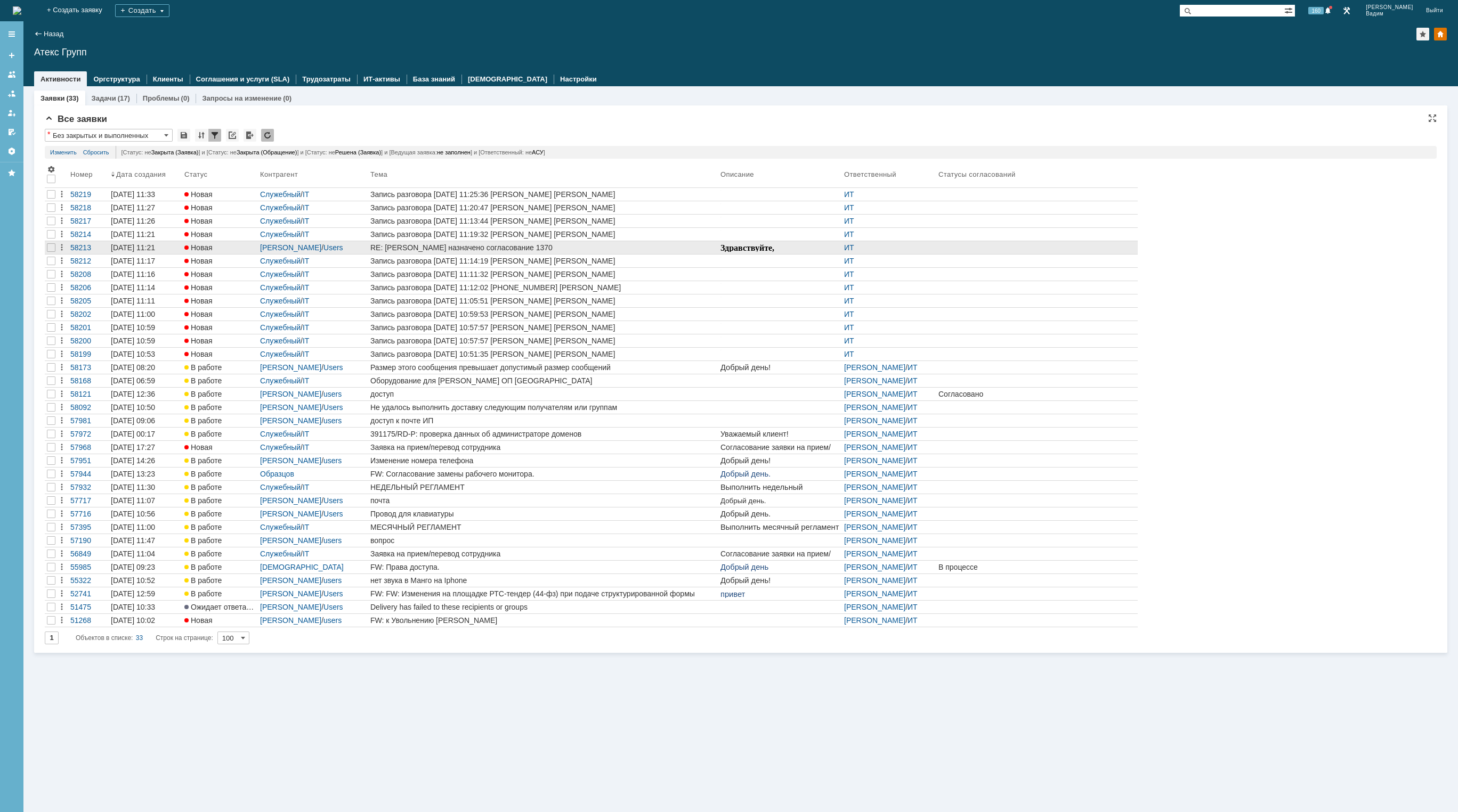
click at [556, 248] on div "RE: [PERSON_NAME] назначено согласование 1370" at bounding box center [543, 247] width 346 height 8
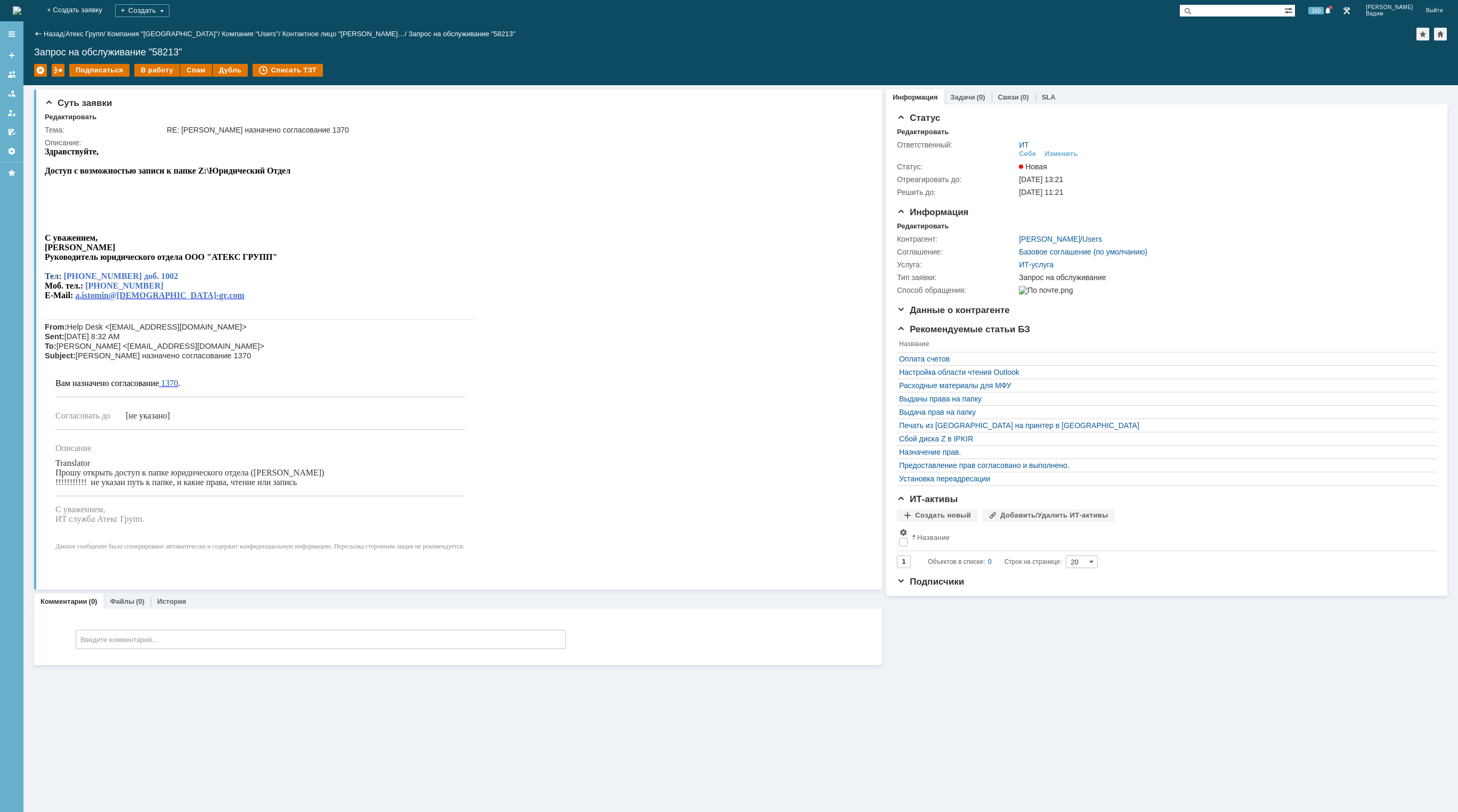
click at [22, 10] on img at bounding box center [17, 11] width 8 height 8
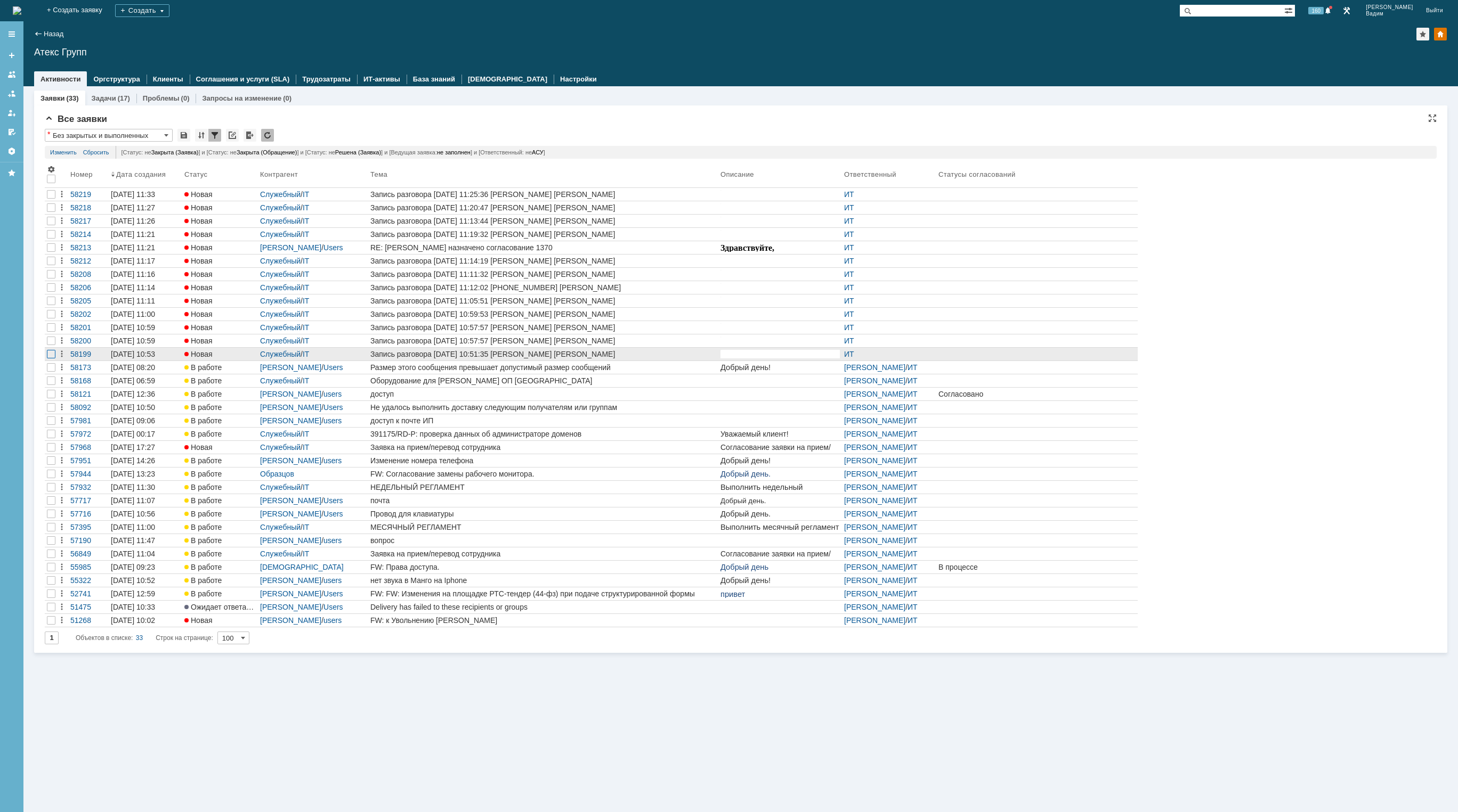
click at [52, 356] on div at bounding box center [51, 354] width 8 height 8
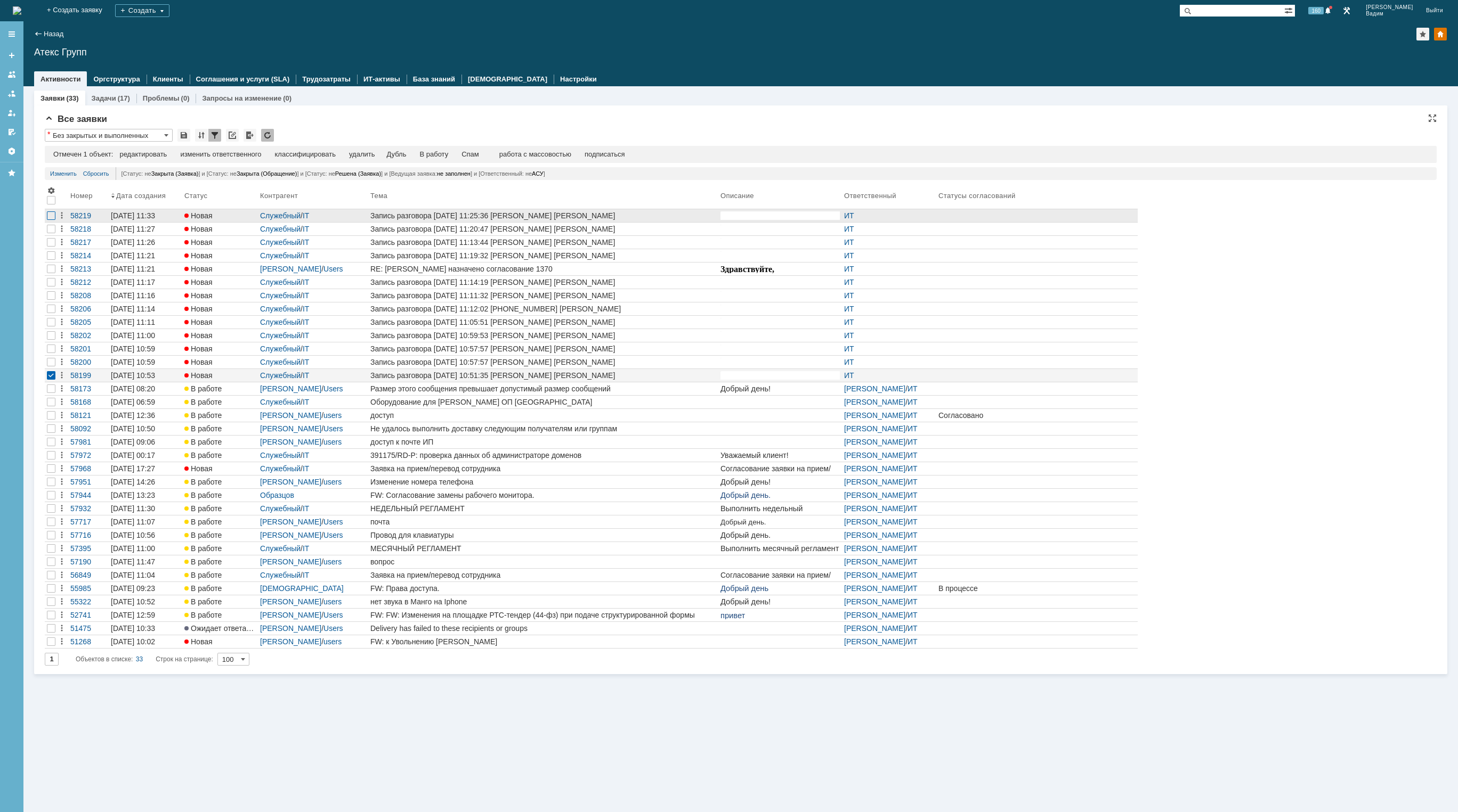
click at [52, 217] on div at bounding box center [51, 216] width 8 height 8
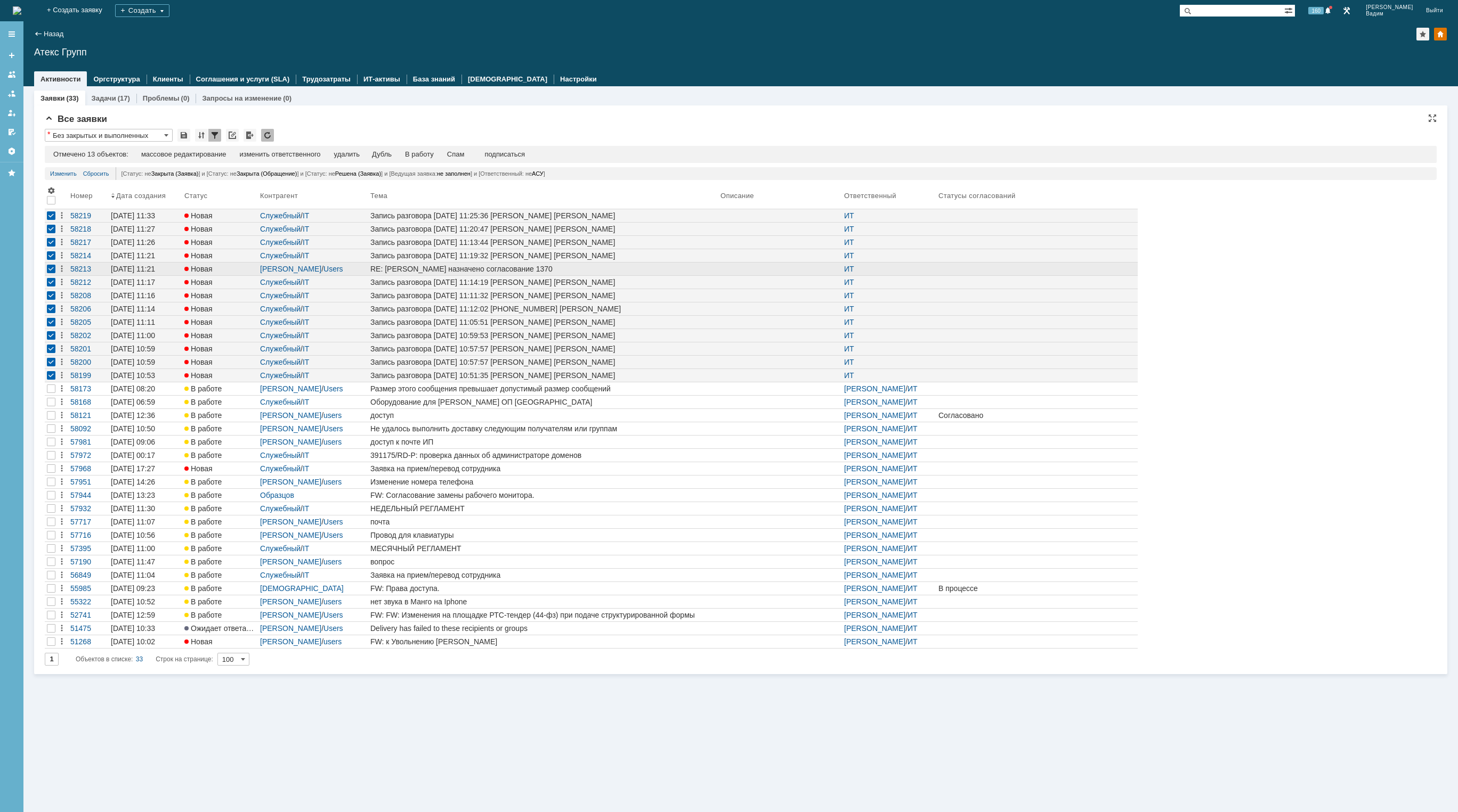
click at [49, 268] on div at bounding box center [51, 269] width 8 height 8
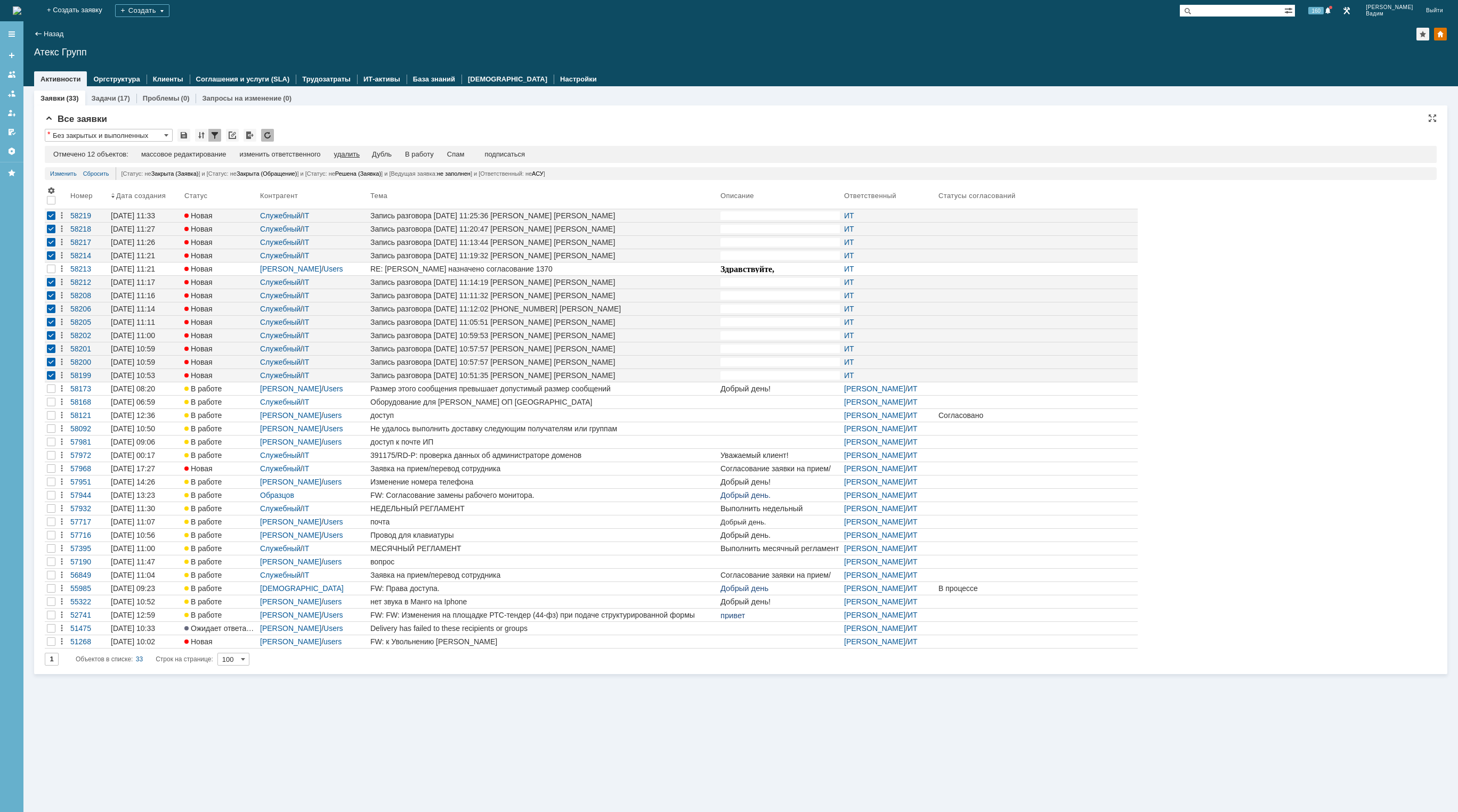
click at [358, 153] on div "удалить" at bounding box center [347, 154] width 26 height 8
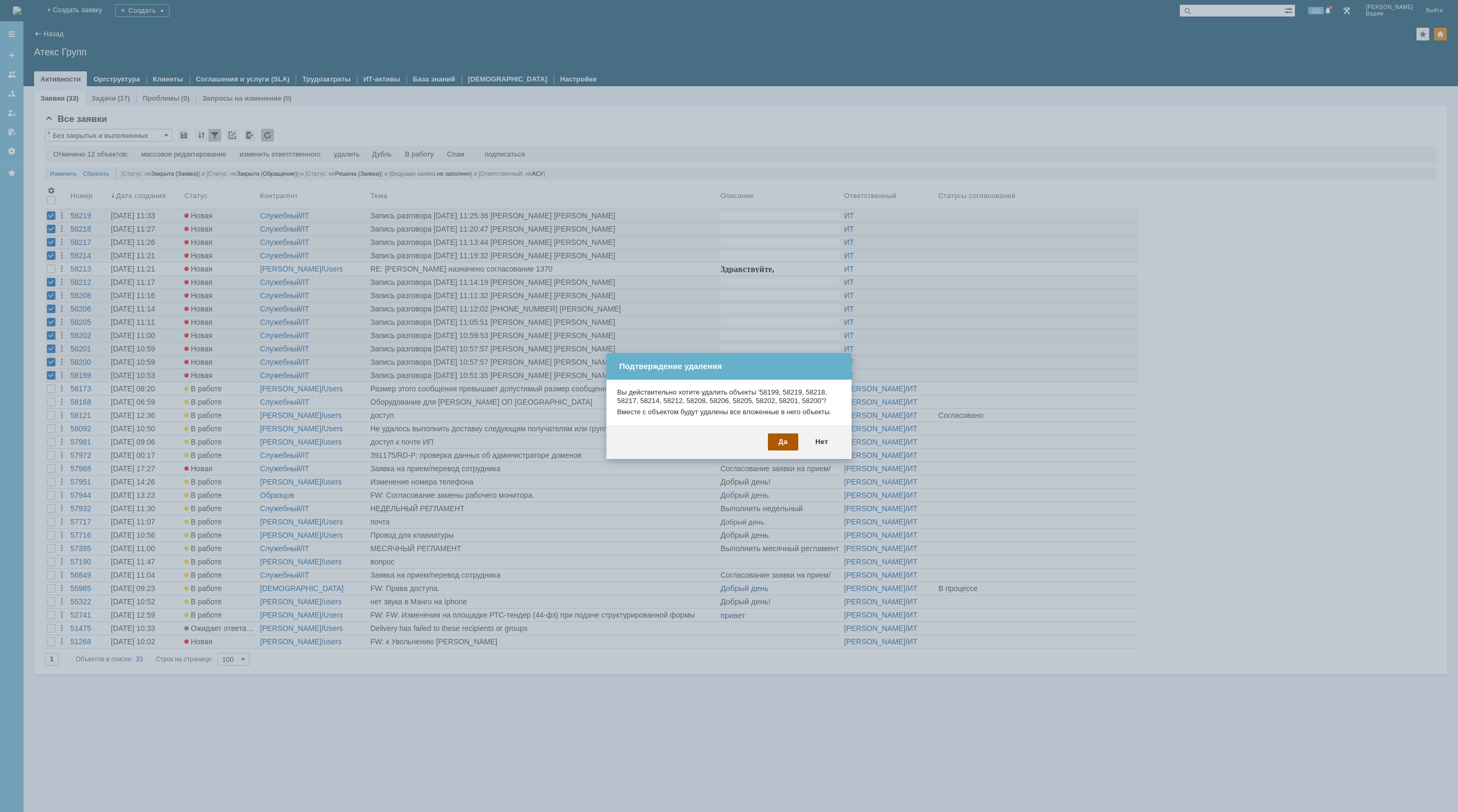
click at [785, 443] on div "Да" at bounding box center [783, 442] width 31 height 17
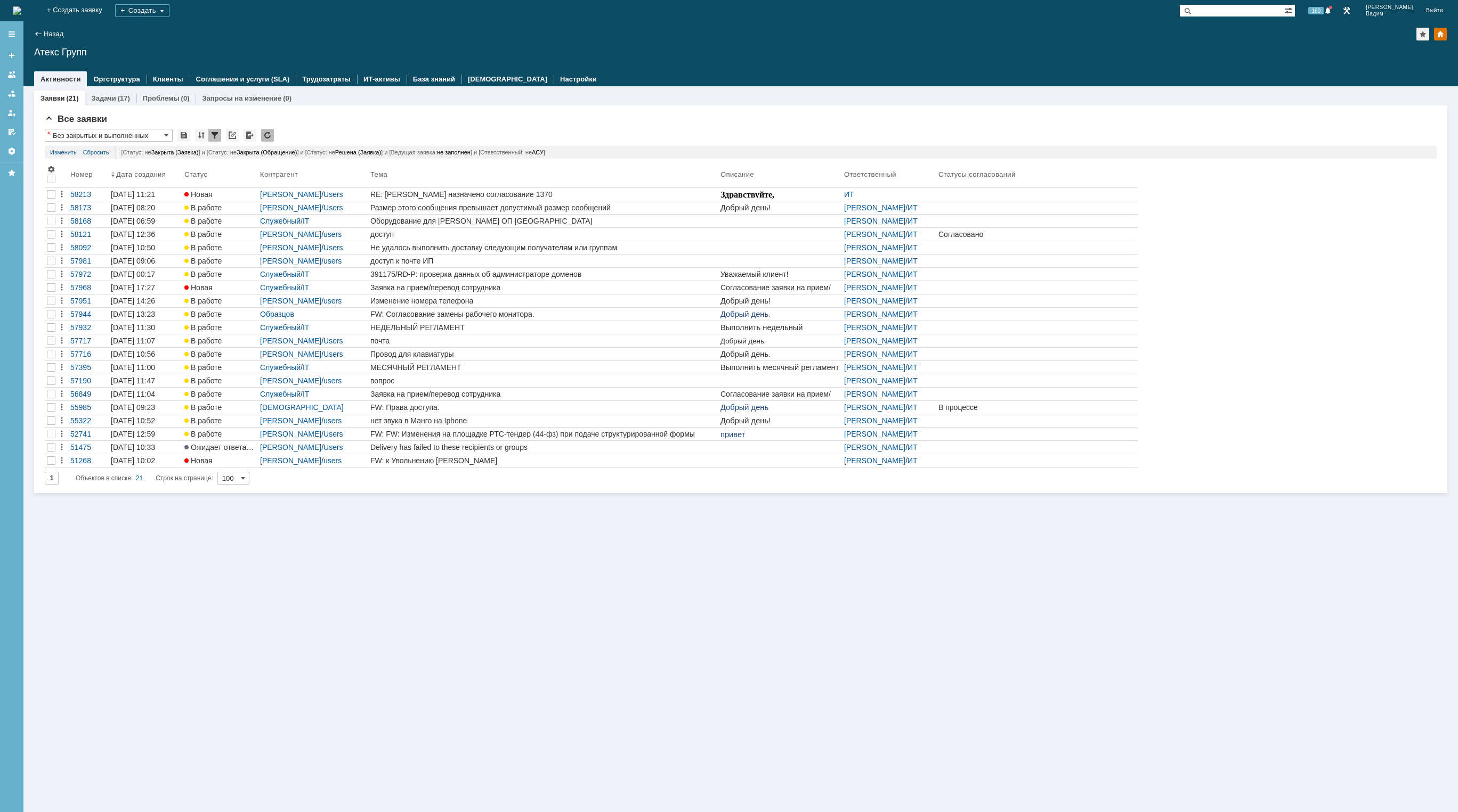
click at [22, 14] on img at bounding box center [17, 11] width 8 height 8
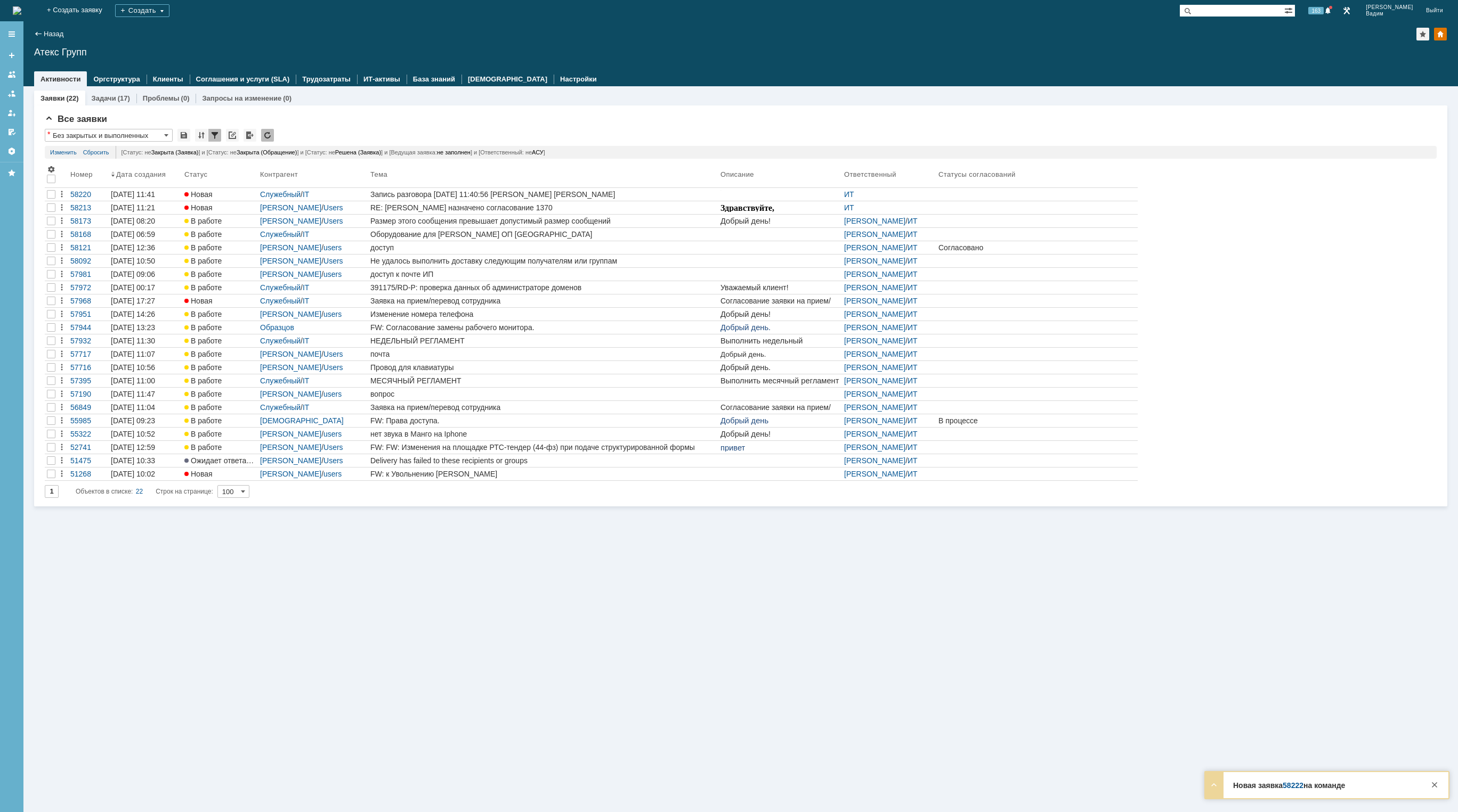
click at [22, 10] on img at bounding box center [17, 11] width 8 height 8
